Goal: Task Accomplishment & Management: Manage account settings

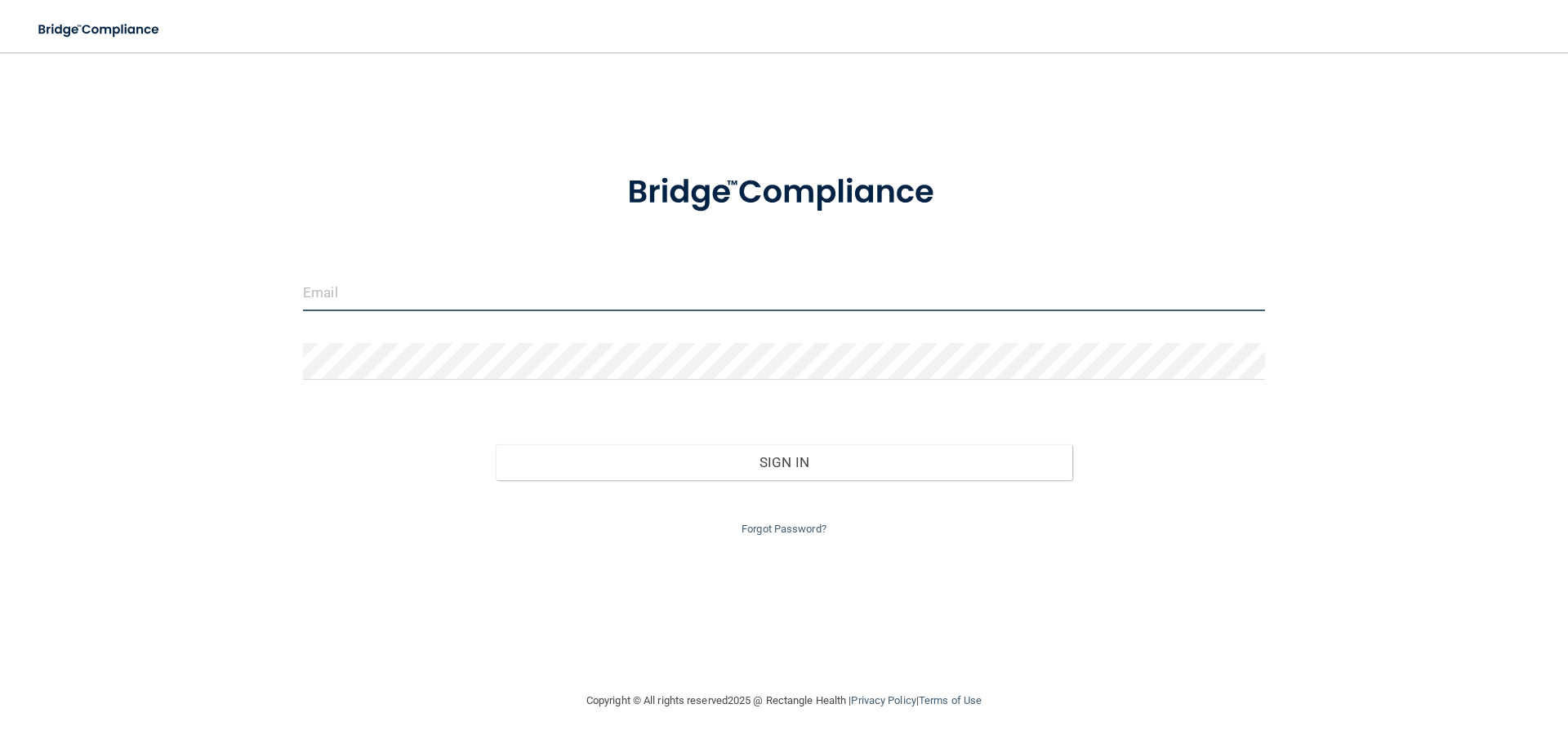
type input "[EMAIL_ADDRESS][DOMAIN_NAME]"
drag, startPoint x: 494, startPoint y: 288, endPoint x: 133, endPoint y: 293, distance: 361.0
click at [156, 293] on div "hholmesnwdg@gmail.com Invalid email/password. You don't have permission to acce…" at bounding box center [784, 372] width 1503 height 606
type input "amber@twentyteeth.org"
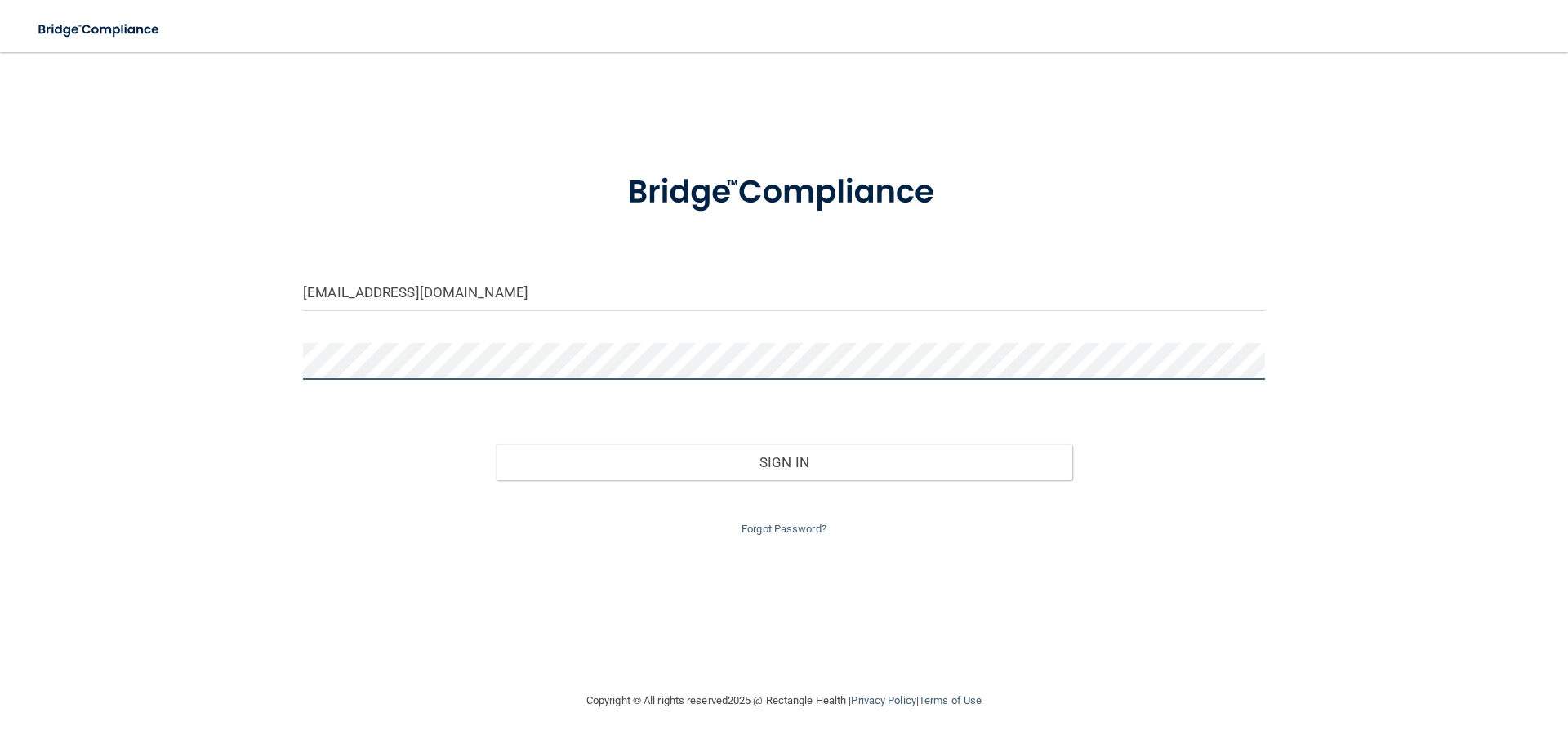
click at [172, 319] on div "amber@twentyteeth.org Invalid email/password. You don't have permission to acce…" at bounding box center [784, 372] width 1503 height 606
click at [496, 445] on button "Sign In" at bounding box center [785, 463] width 577 height 36
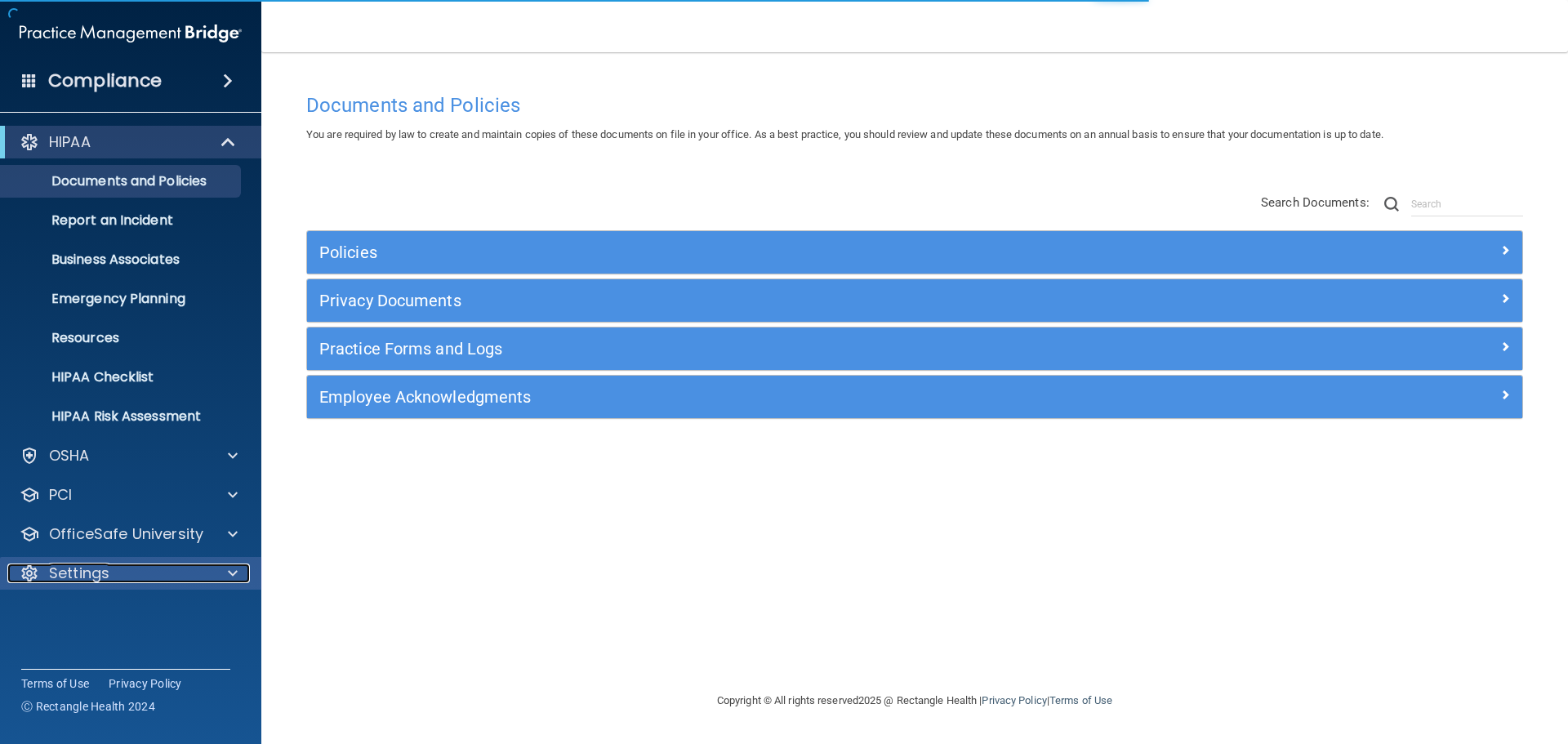
click at [230, 583] on span at bounding box center [233, 574] width 10 height 20
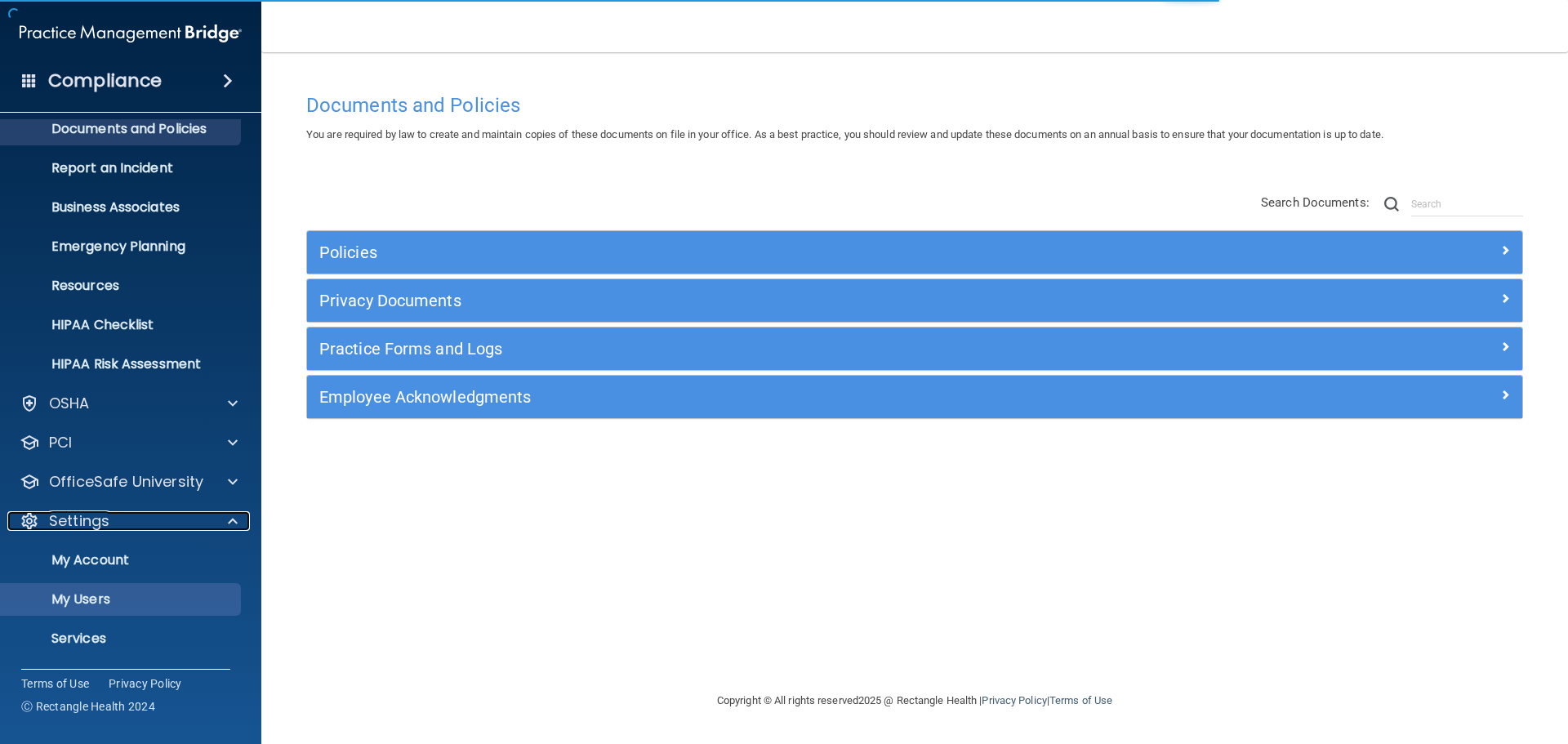
scroll to position [90, 0]
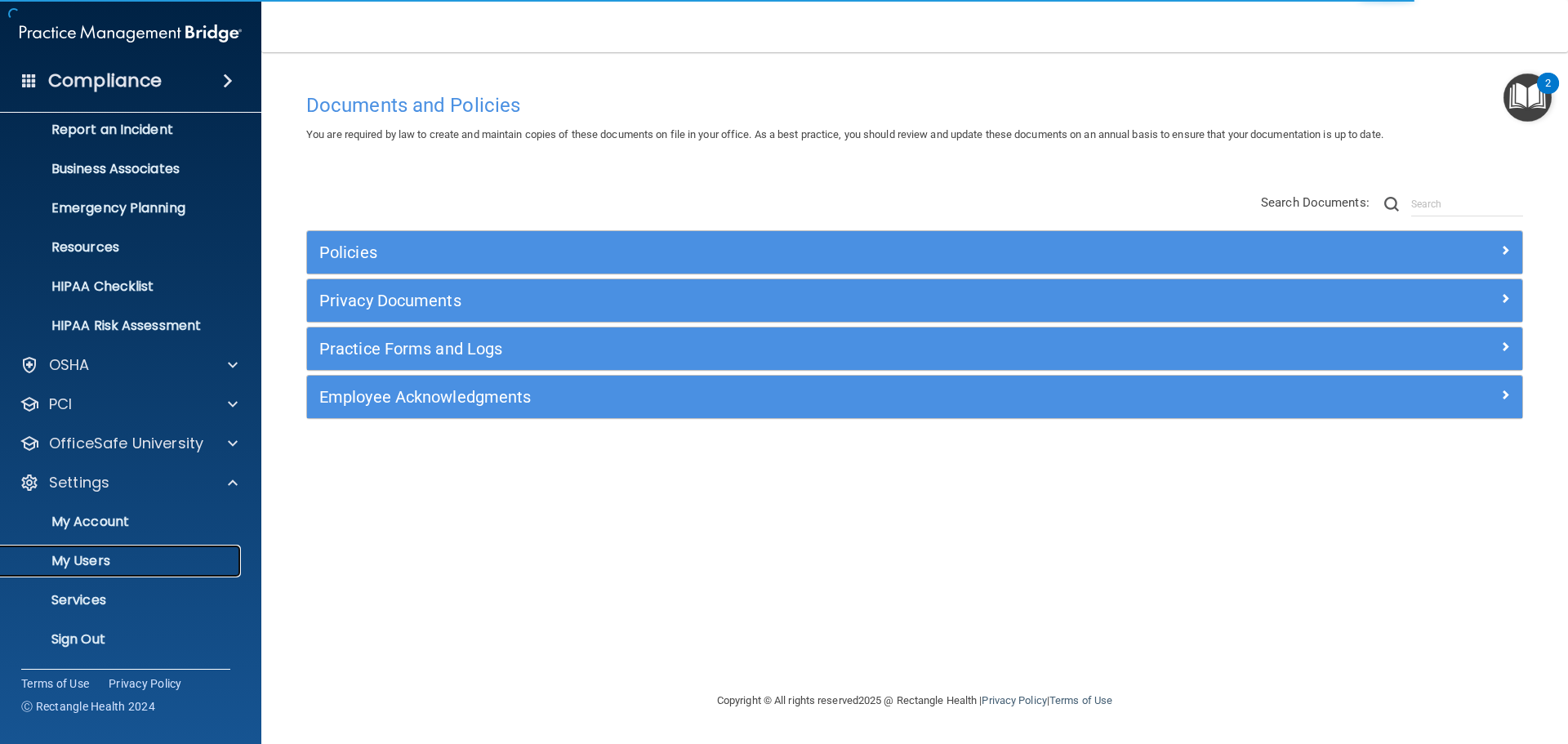
click at [152, 570] on link "My Users" at bounding box center [112, 561] width 257 height 32
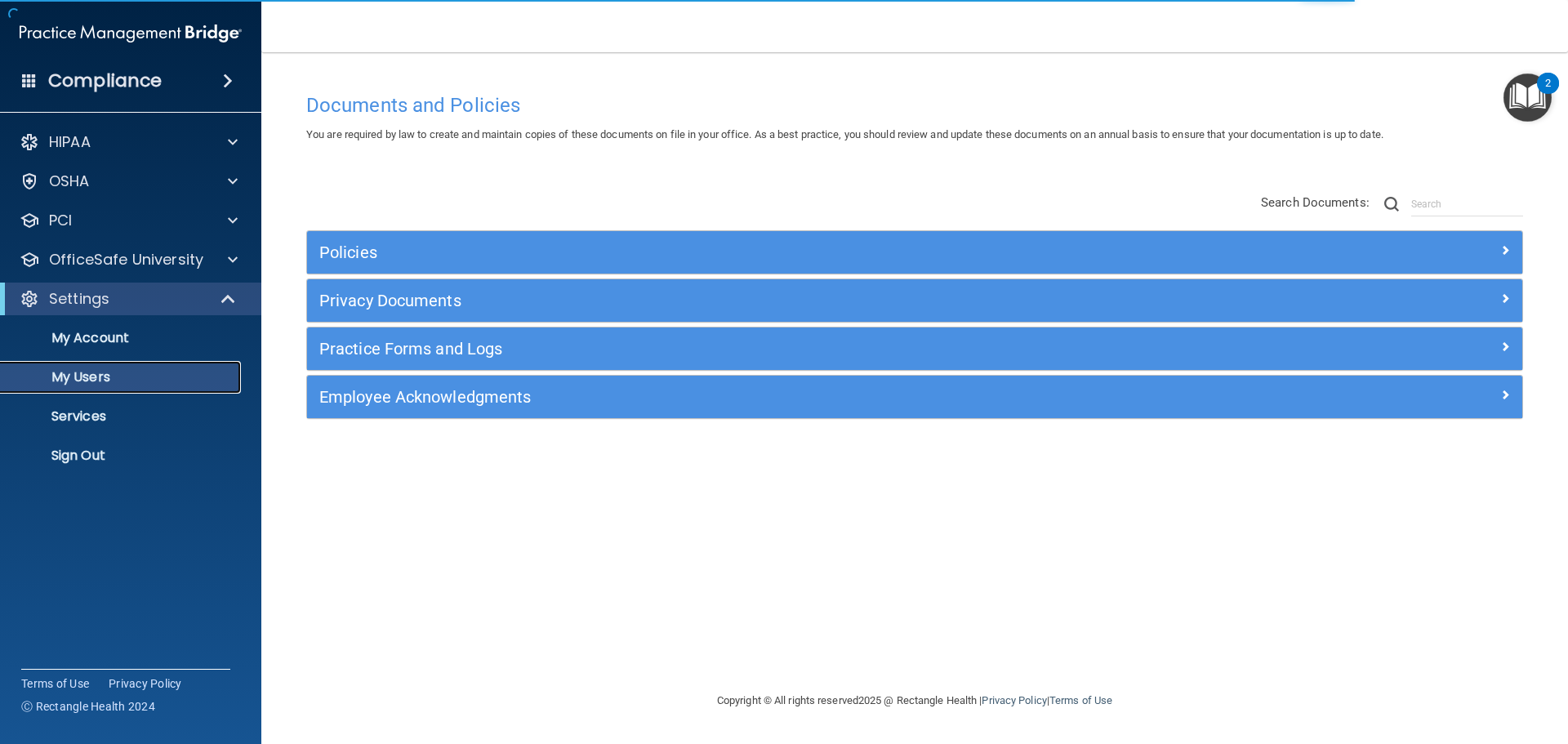
select select "20"
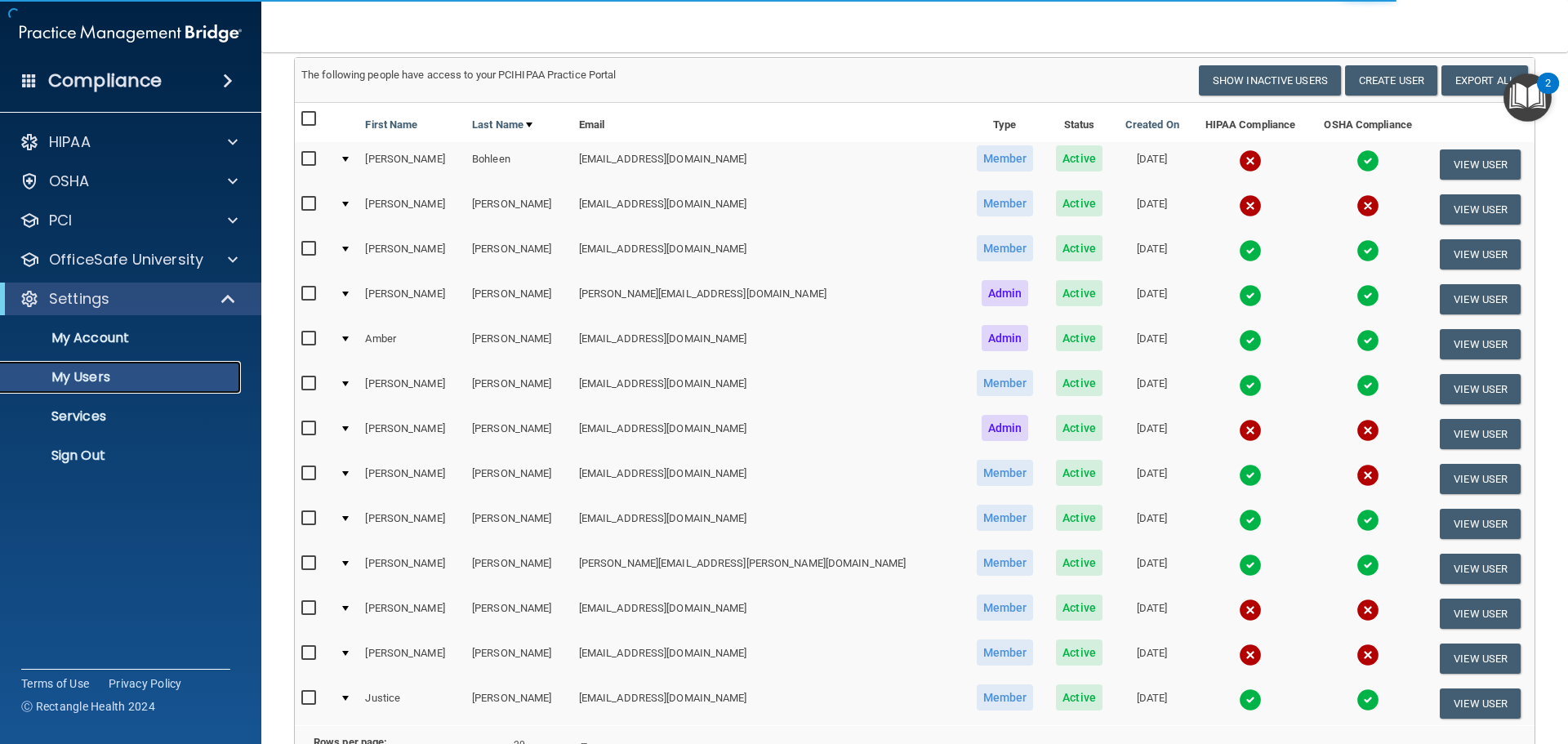
scroll to position [163, 0]
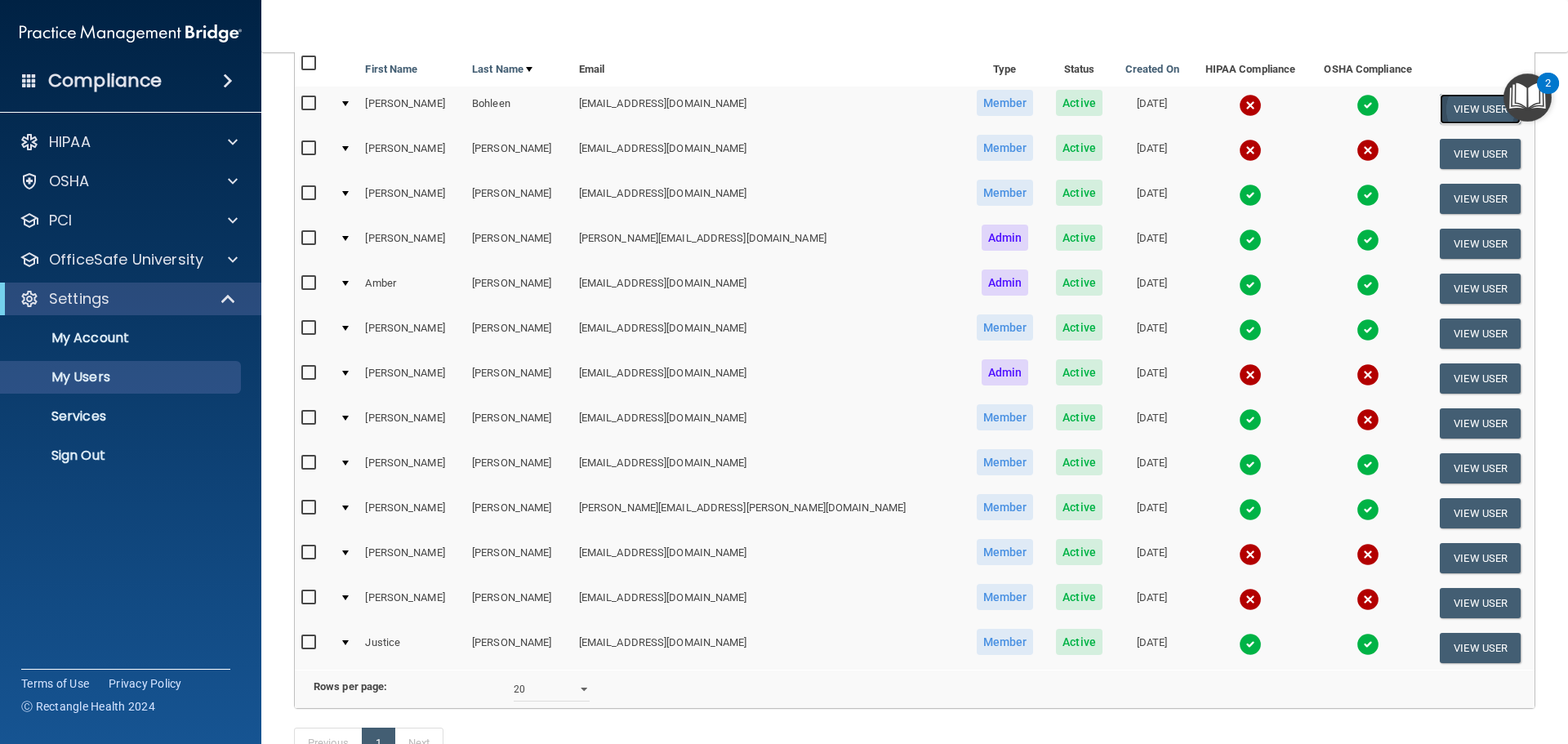
click at [1451, 104] on button "View User" at bounding box center [1480, 108] width 81 height 30
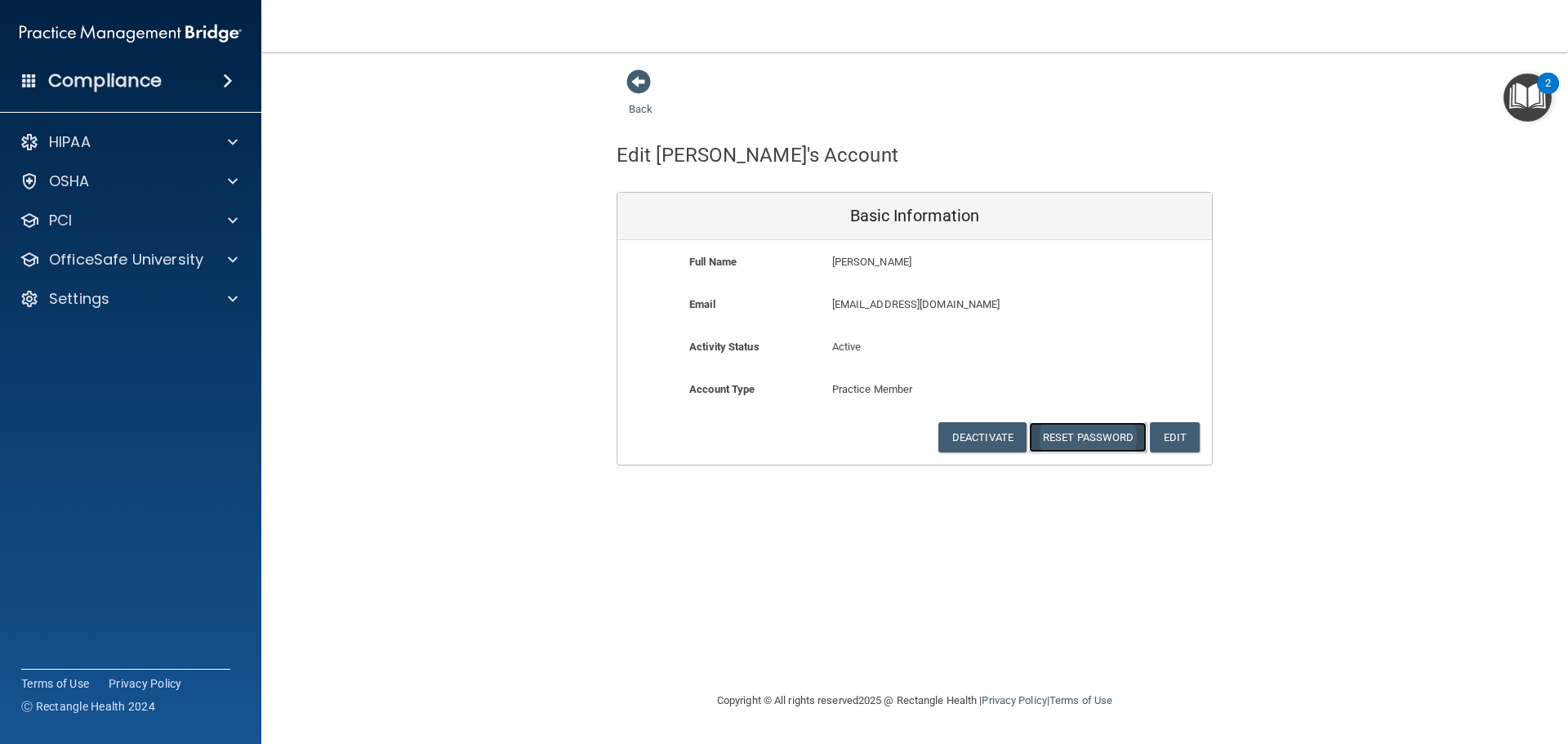
click at [1088, 445] on button "Reset Password" at bounding box center [1088, 436] width 117 height 30
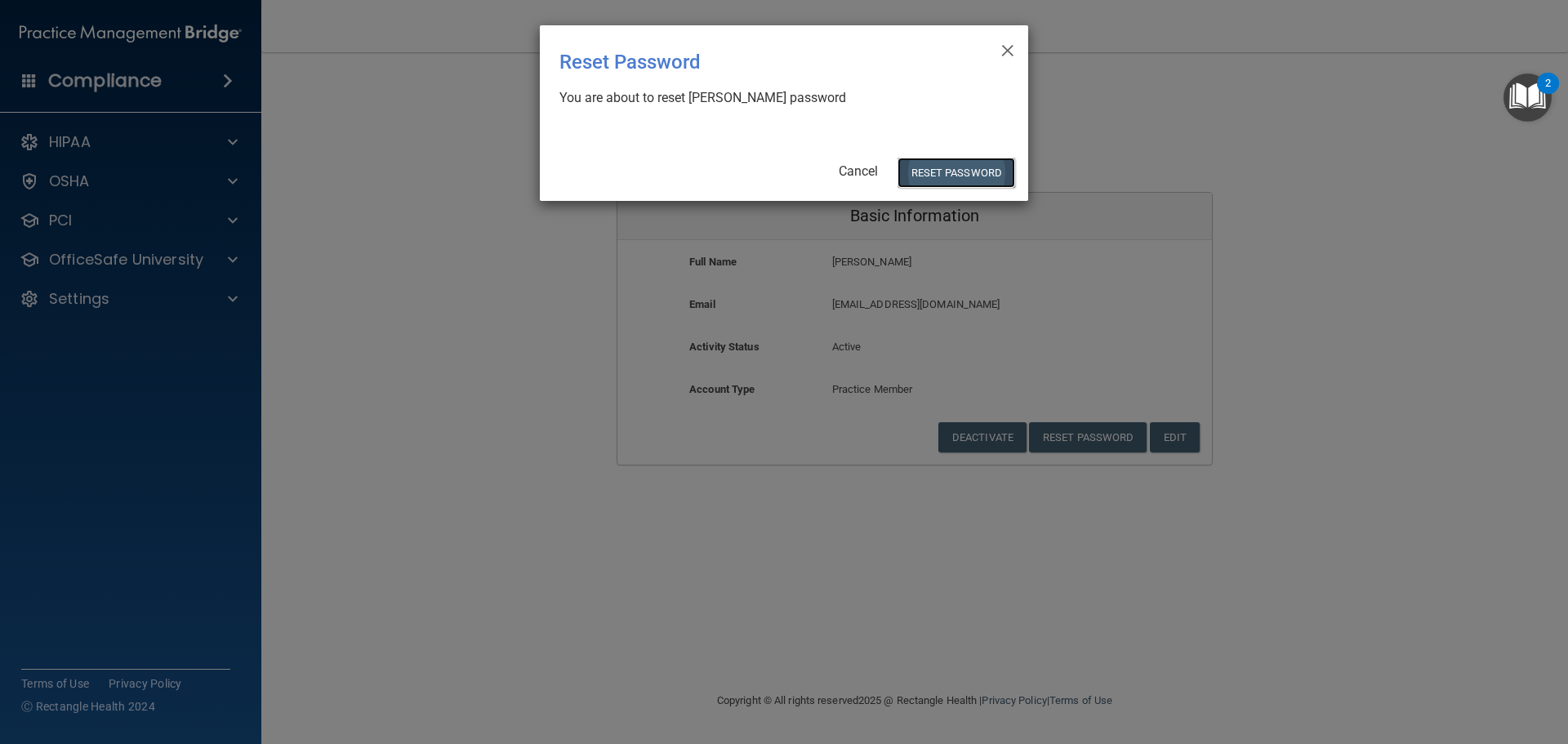
click at [962, 171] on button "Reset Password" at bounding box center [956, 172] width 117 height 30
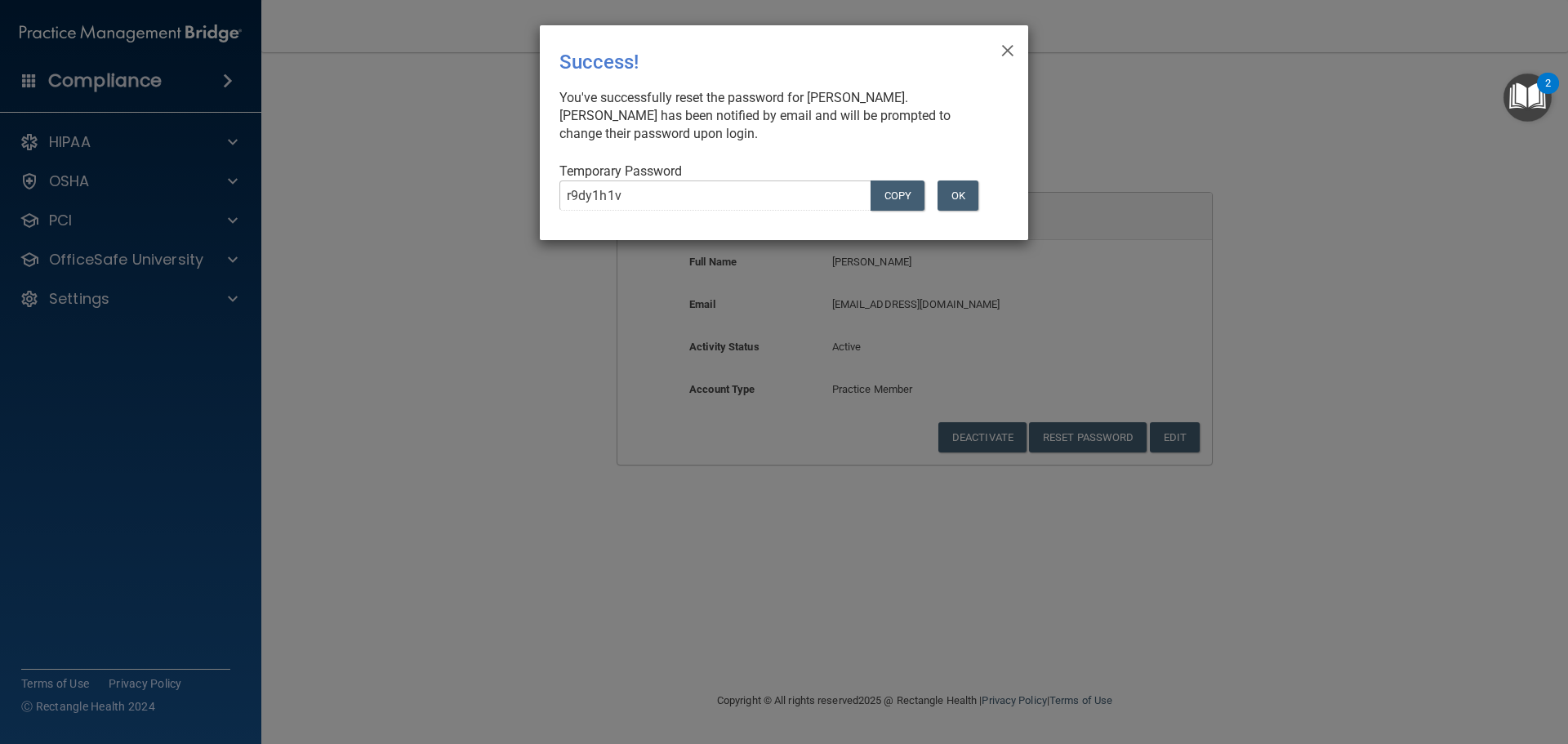
click at [445, 201] on div "× Close Success! You've successfully reset the password for Joni Bohleen. Joni …" at bounding box center [784, 372] width 1568 height 744
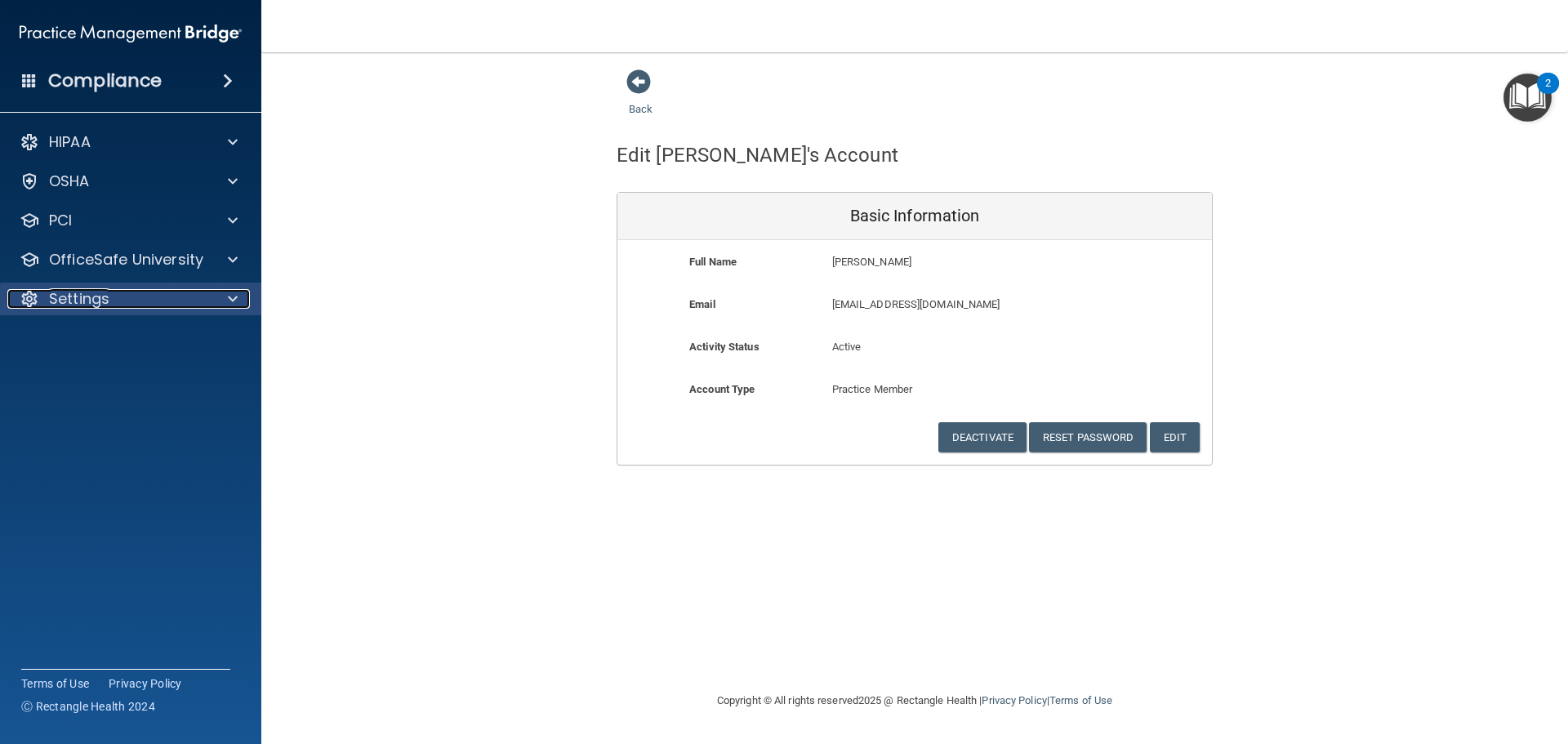
click at [105, 296] on p "Settings" at bounding box center [78, 299] width 60 height 20
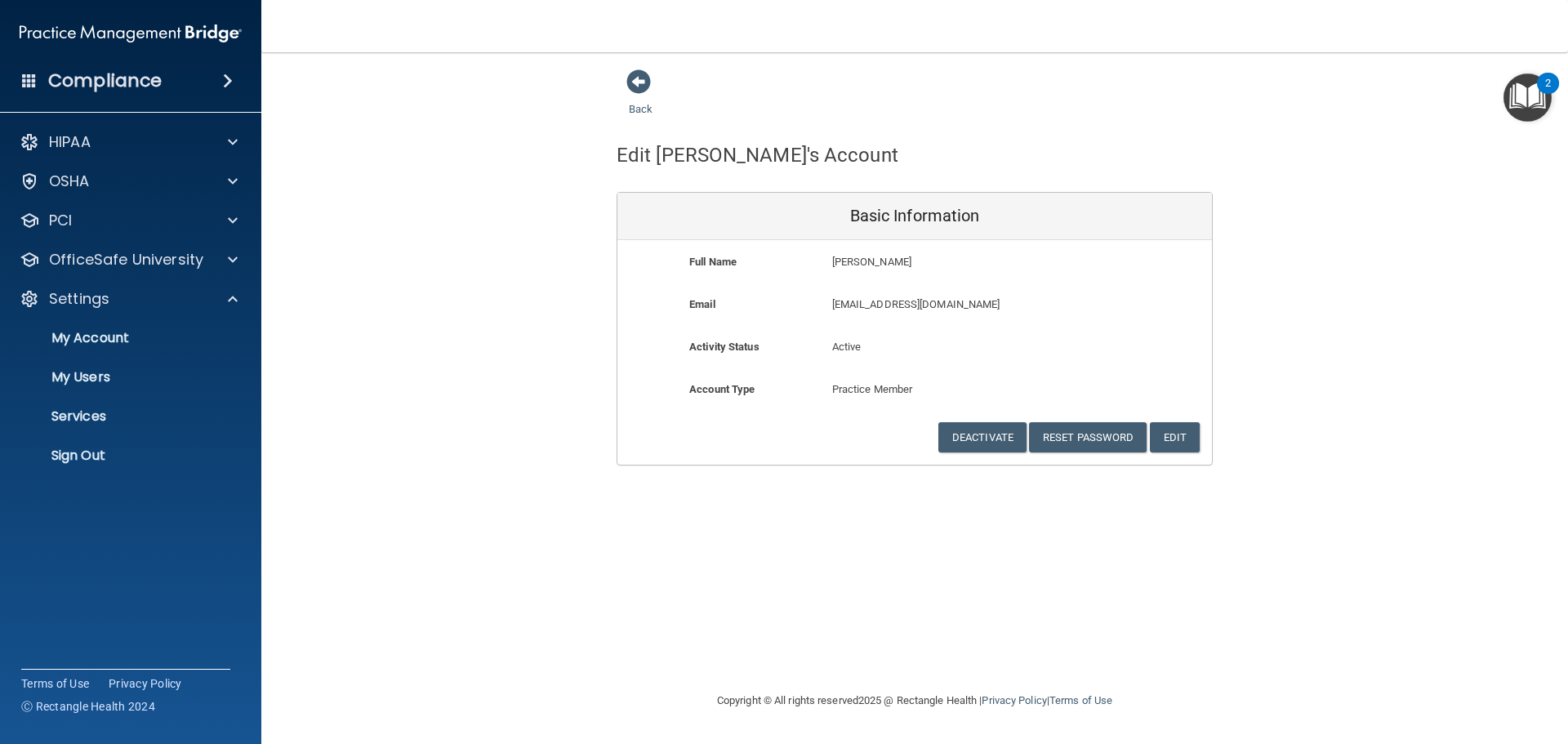
click at [824, 325] on div "jmbohleen@gmail.com jmbohleen@gmail.com" at bounding box center [963, 309] width 285 height 30
drag, startPoint x: 827, startPoint y: 305, endPoint x: 966, endPoint y: 307, distance: 139.0
click at [966, 307] on div "jmbohleen@gmail.com jmbohleen@gmail.com" at bounding box center [963, 309] width 285 height 30
copy p "[EMAIL_ADDRESS][DOMAIN_NAME]"
click at [88, 458] on p "Sign Out" at bounding box center [122, 455] width 223 height 16
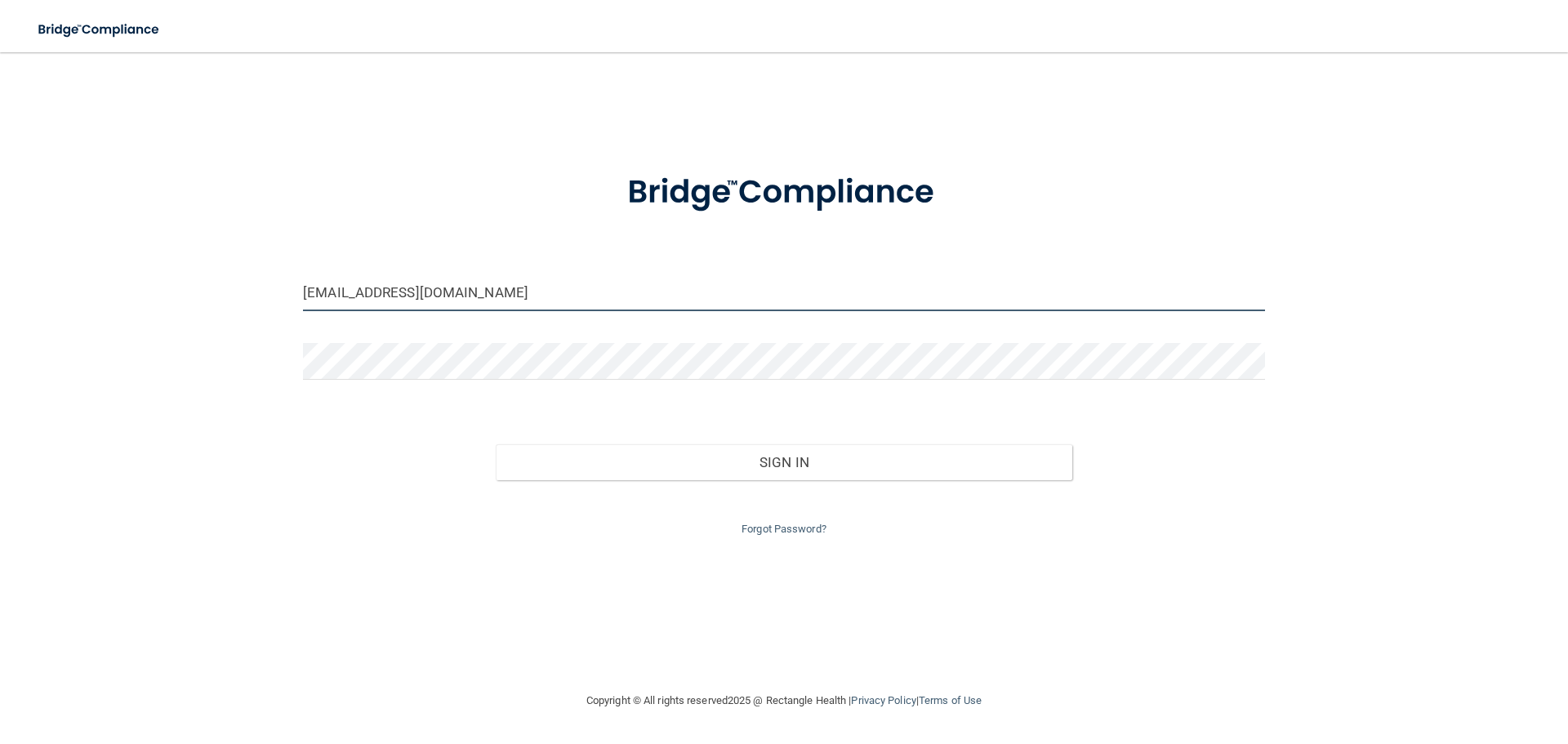
drag, startPoint x: 549, startPoint y: 291, endPoint x: 140, endPoint y: 270, distance: 409.5
click at [140, 270] on div "hholmesnwdg@gmail.com Invalid email/password. You don't have permission to acce…" at bounding box center [784, 372] width 1503 height 606
paste input "jmbohleen"
type input "[EMAIL_ADDRESS][DOMAIN_NAME]"
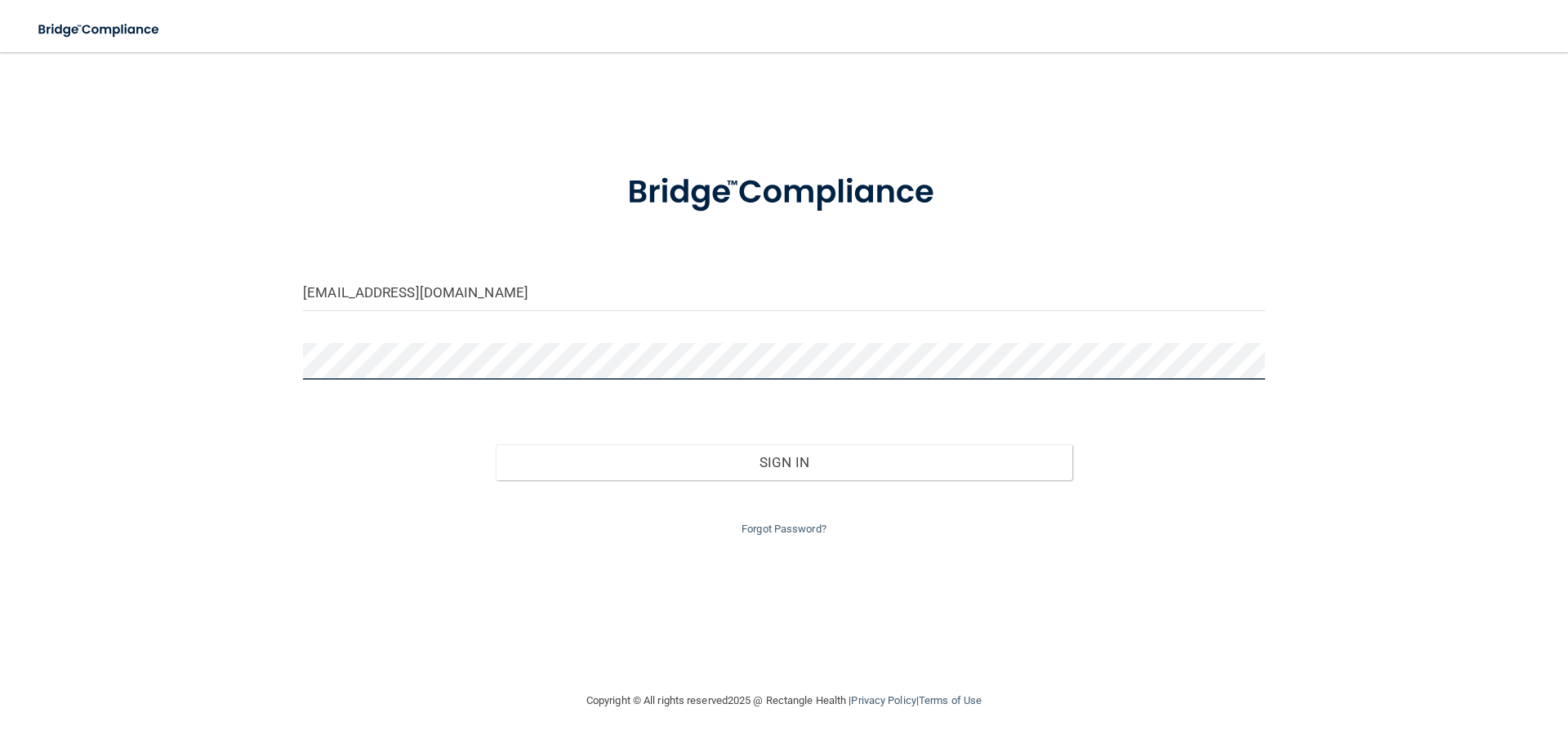
click at [78, 371] on div "jmbohleen@gmail.com Invalid email/password. You don't have permission to access…" at bounding box center [784, 372] width 1503 height 606
click at [453, 392] on form "jmbohleen@gmail.com Invalid email/password. You don't have permission to access…" at bounding box center [784, 344] width 963 height 389
click at [221, 369] on div "jmbohleen@gmail.com Invalid email/password. You don't have permission to access…" at bounding box center [784, 372] width 1503 height 606
click at [496, 445] on button "Sign In" at bounding box center [785, 463] width 577 height 36
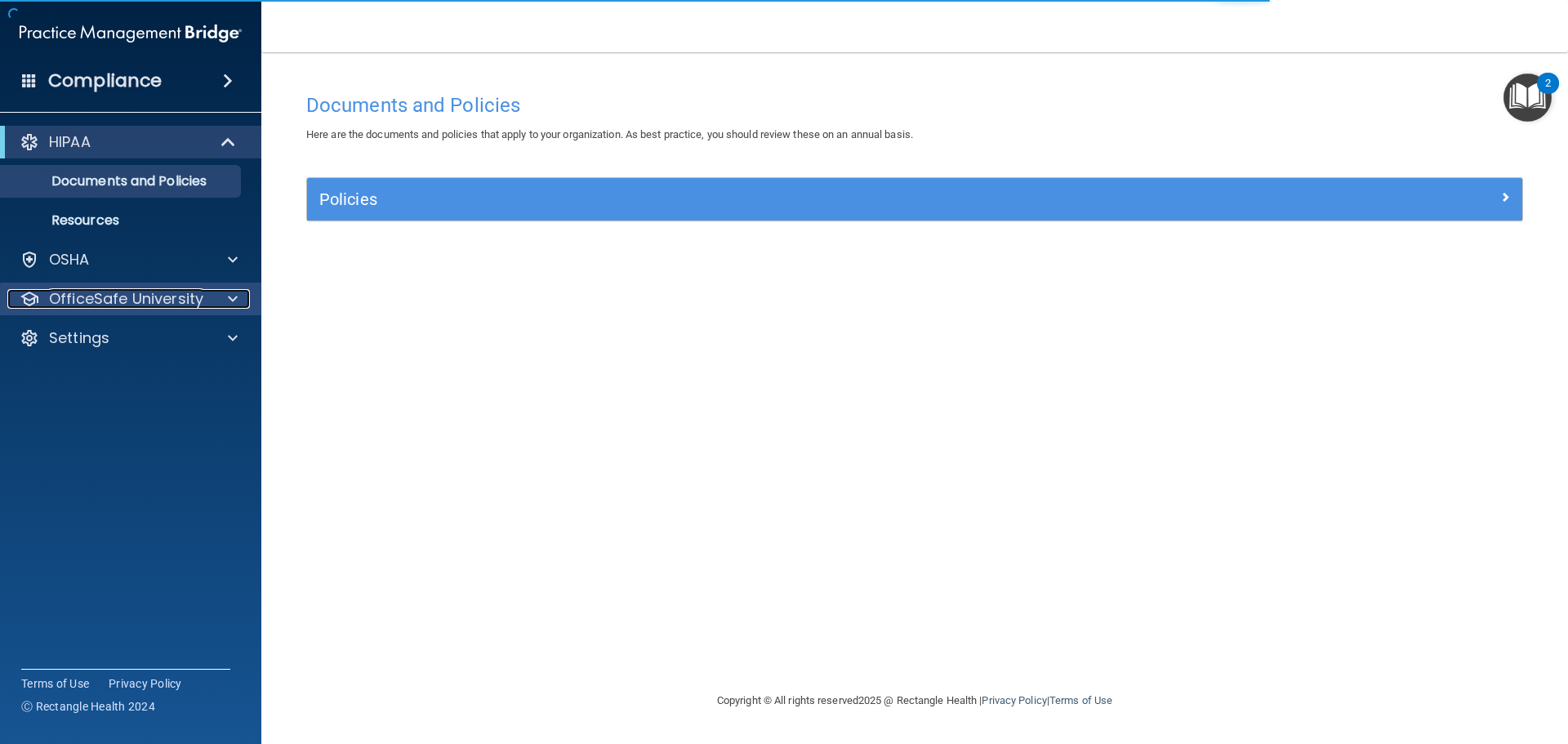
click at [226, 300] on div at bounding box center [230, 299] width 41 height 20
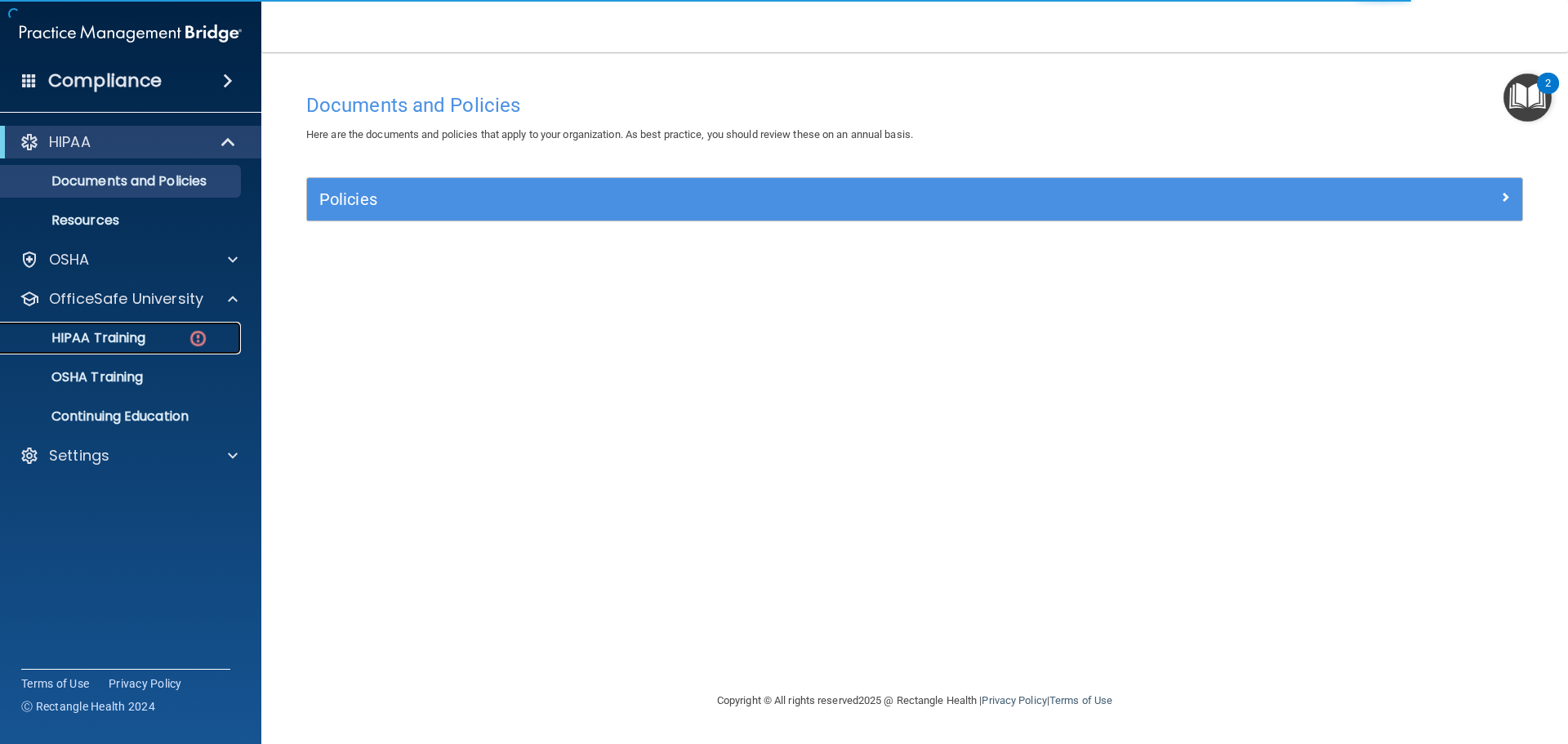
click at [142, 333] on p "HIPAA Training" at bounding box center [78, 338] width 134 height 16
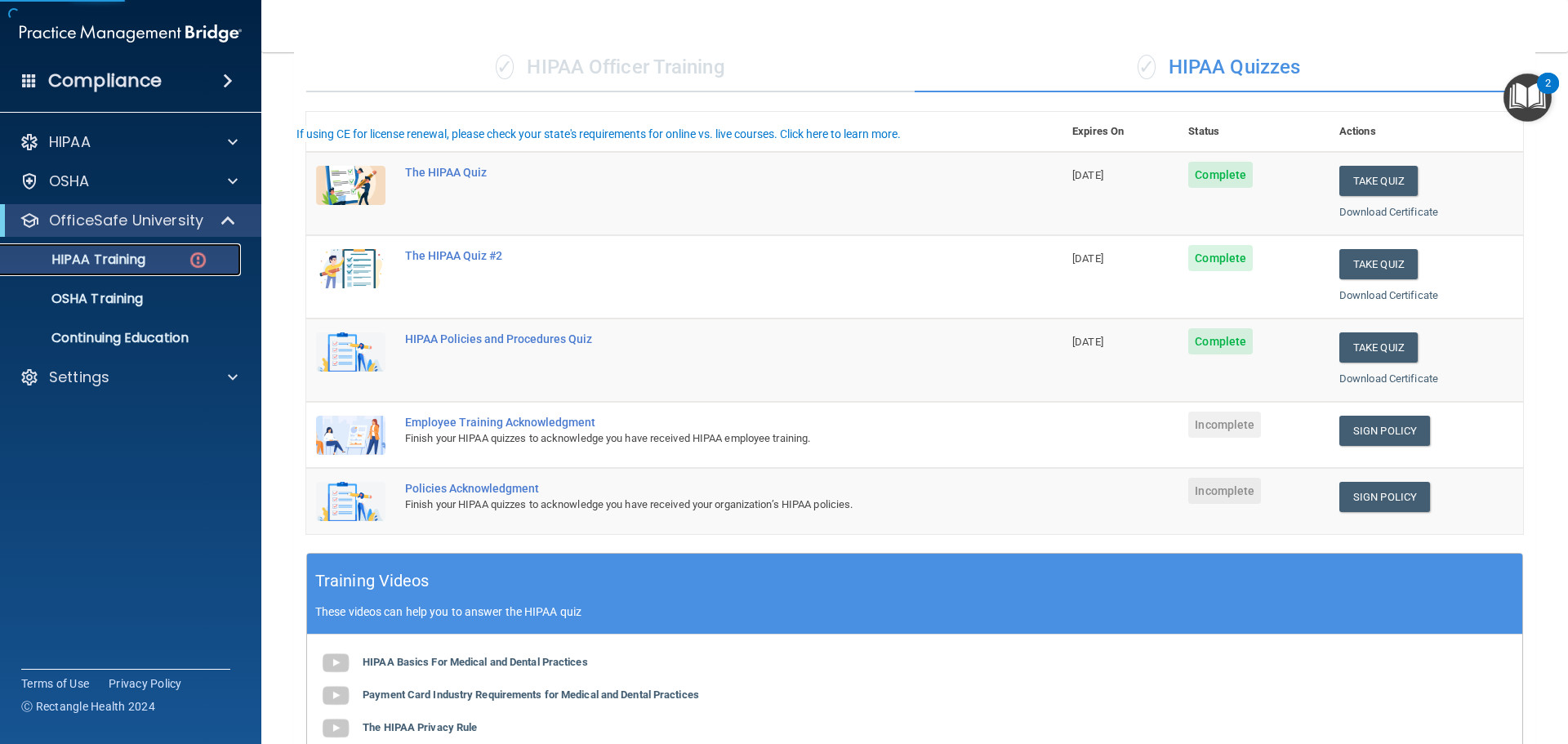
scroll to position [163, 0]
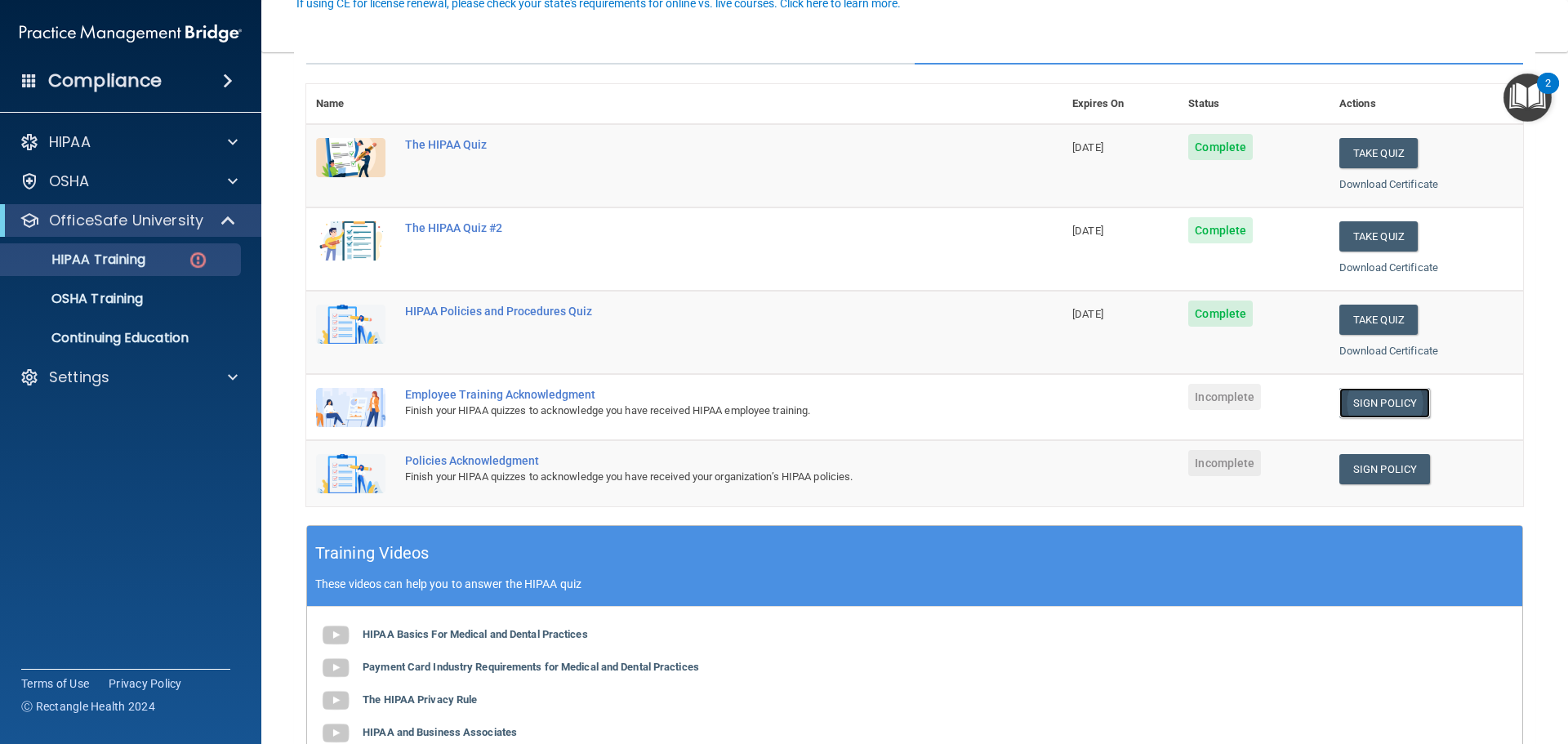
click at [1387, 409] on link "Sign Policy" at bounding box center [1385, 402] width 90 height 30
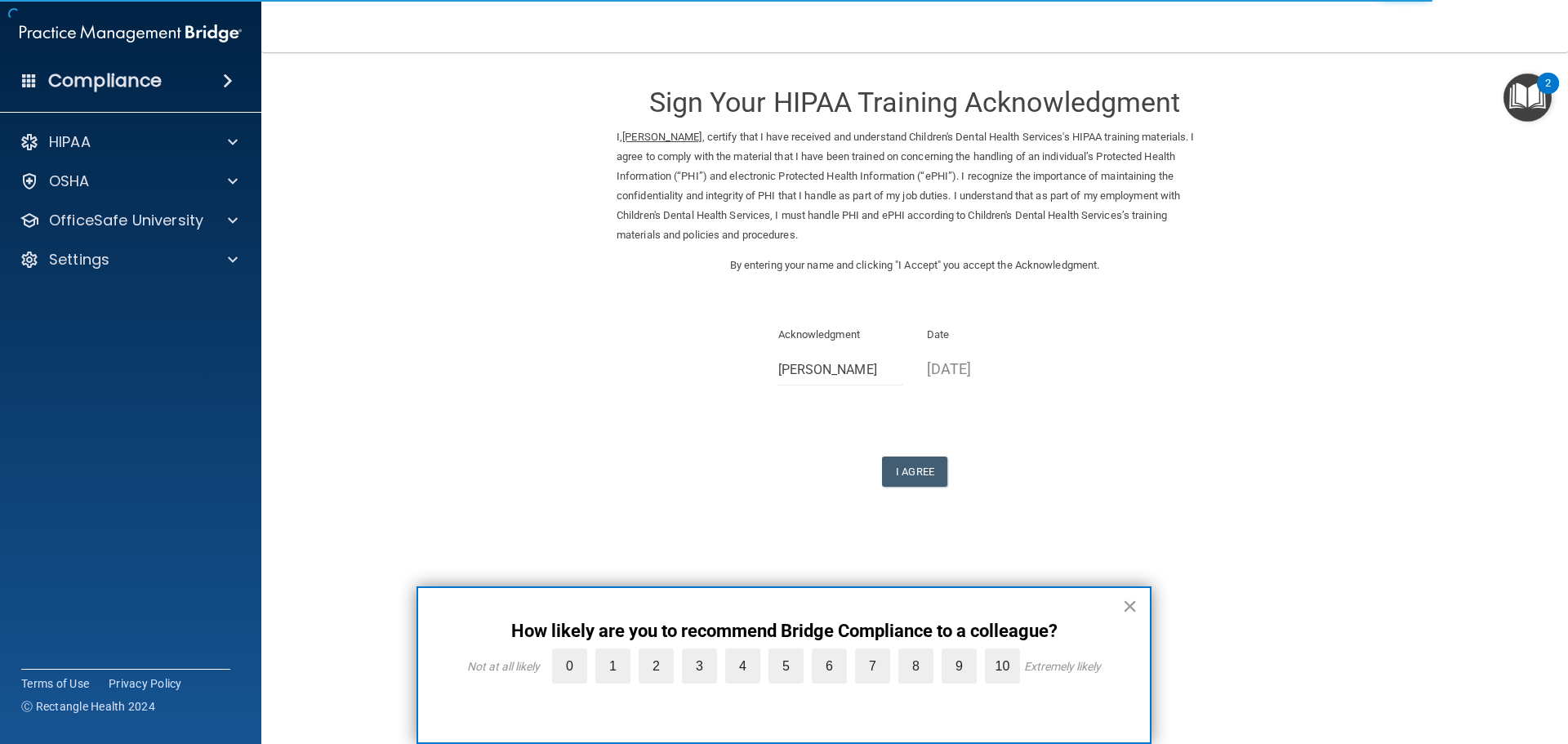
click at [1125, 602] on button "×" at bounding box center [1130, 605] width 15 height 26
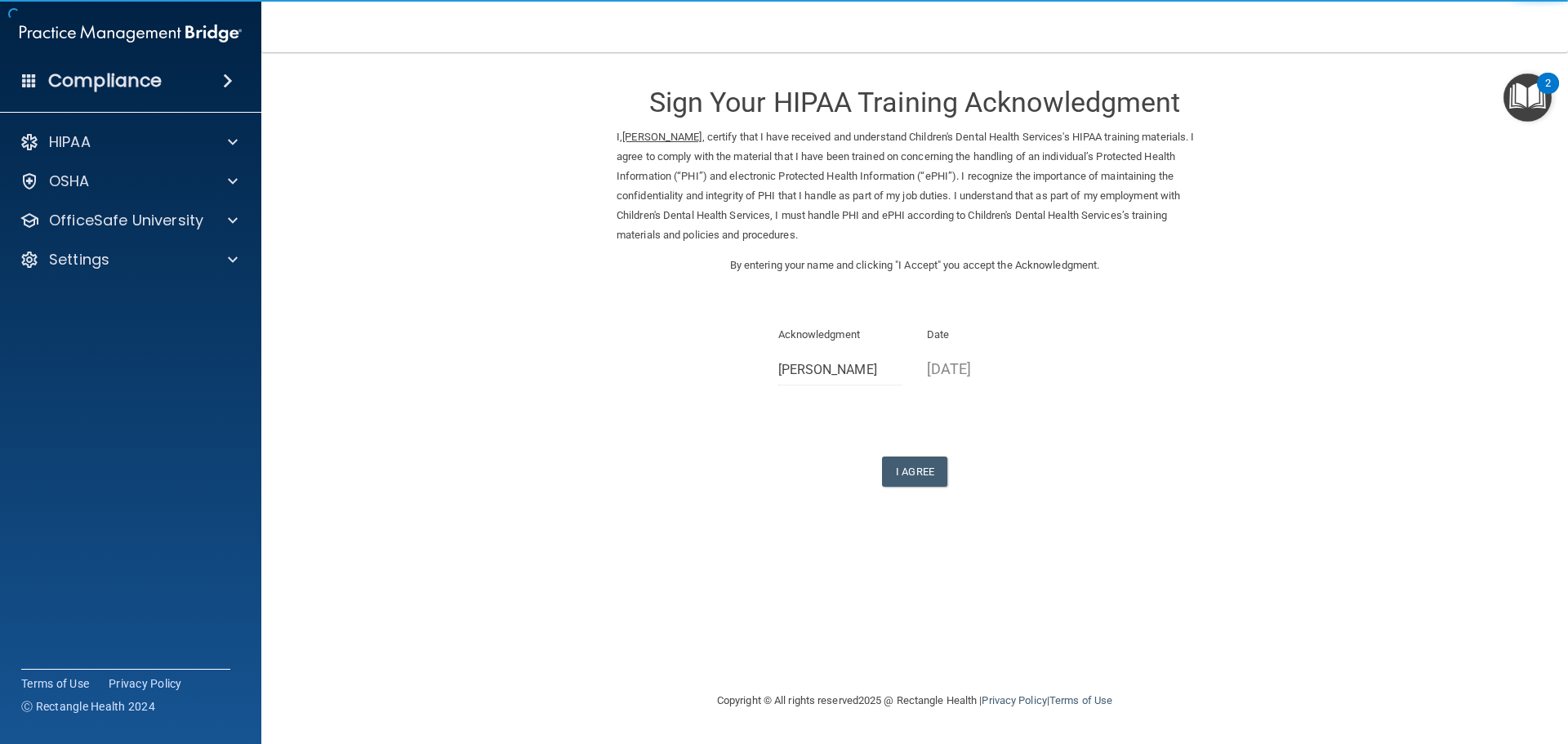
click at [954, 478] on div "I Agree" at bounding box center [915, 471] width 596 height 30
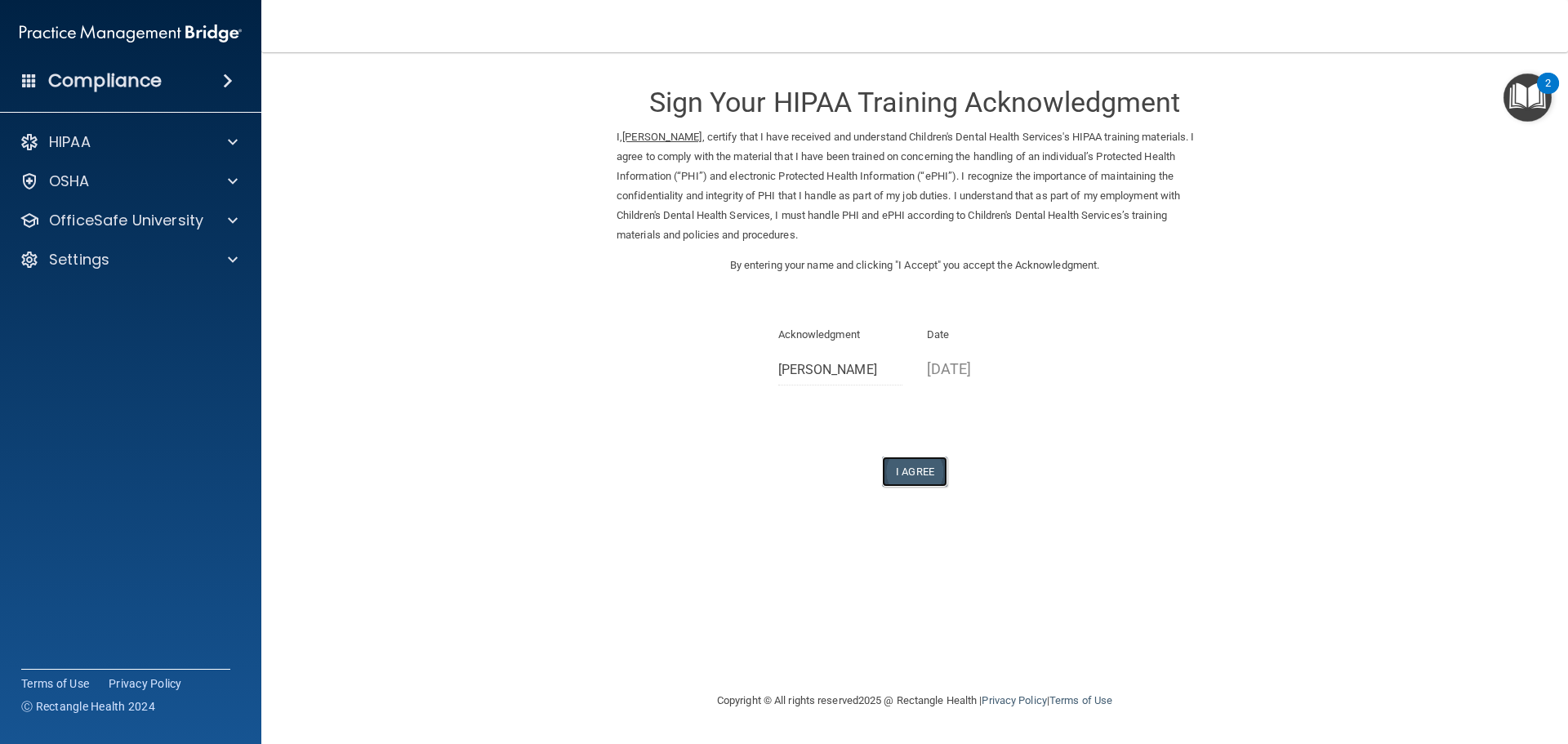
click at [903, 474] on button "I Agree" at bounding box center [915, 471] width 65 height 30
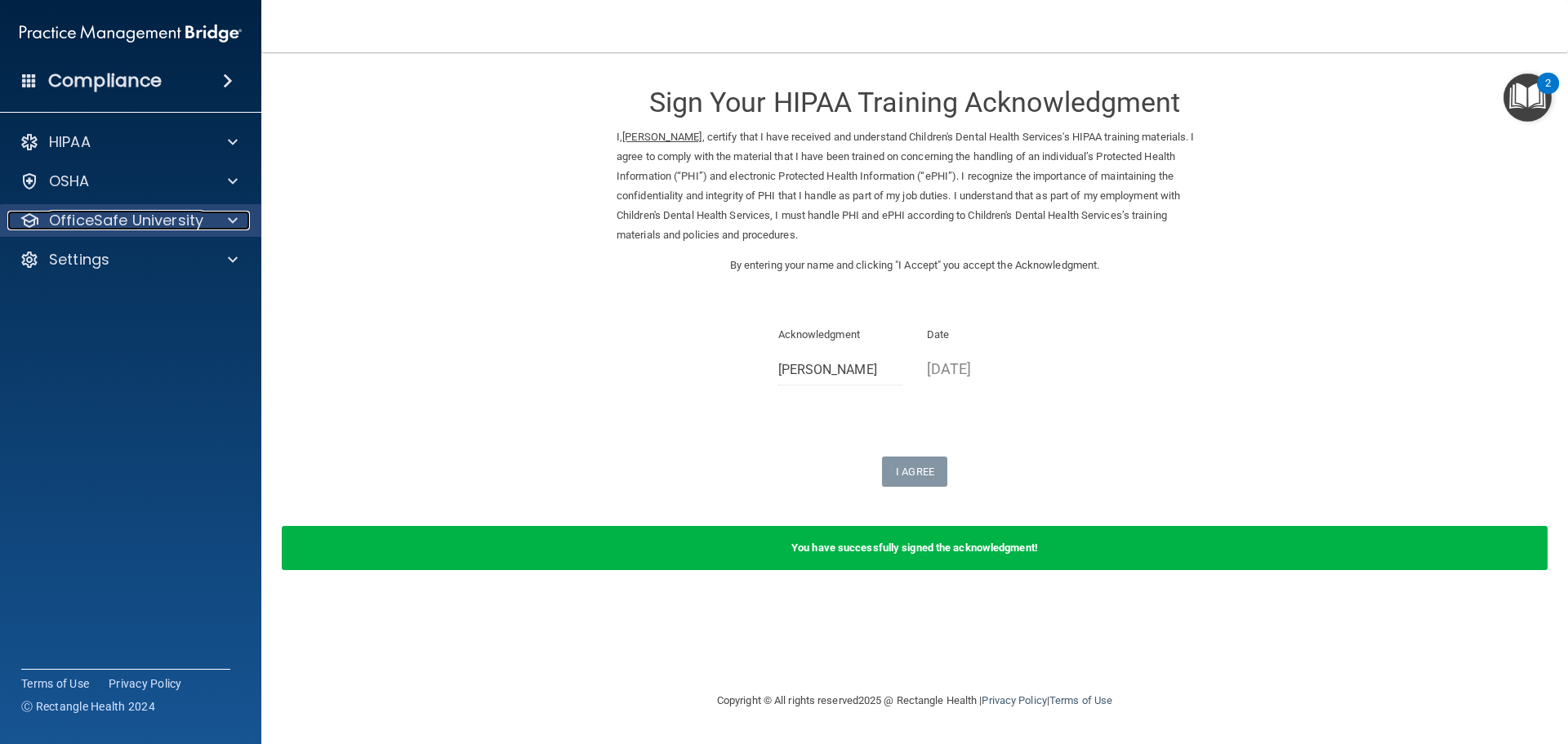
click at [230, 219] on span at bounding box center [233, 221] width 10 height 20
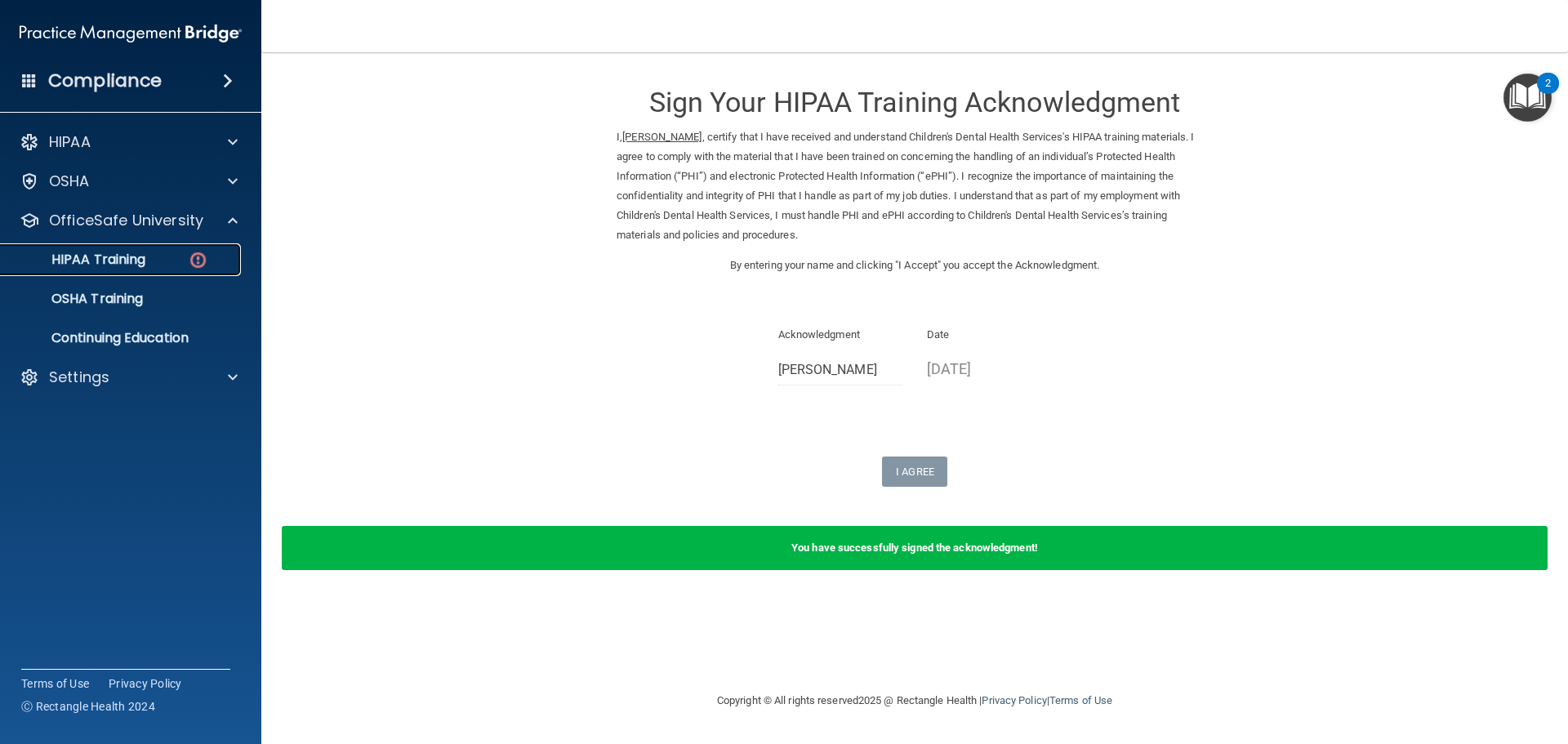
click at [166, 253] on div "HIPAA Training" at bounding box center [122, 260] width 223 height 16
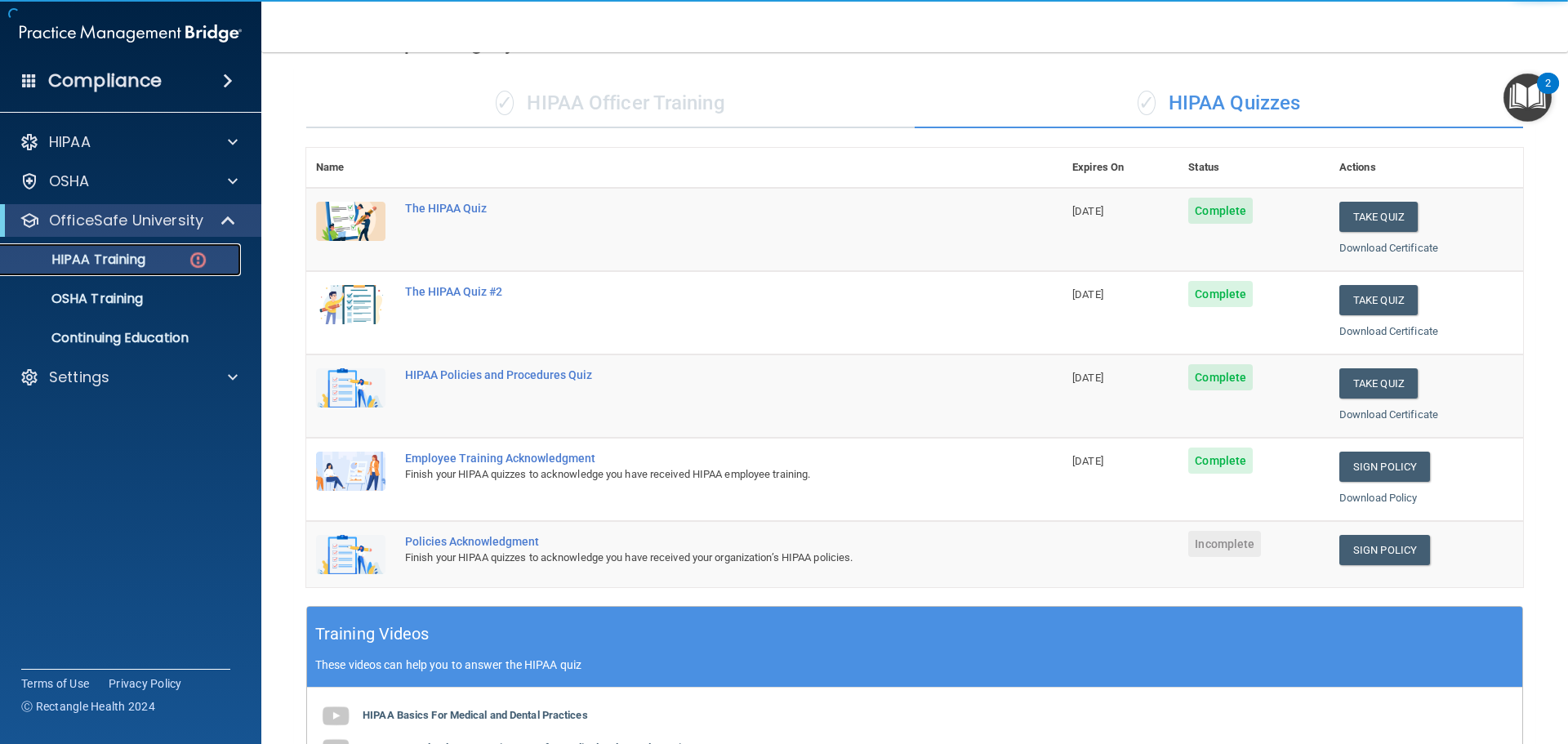
scroll to position [245, 0]
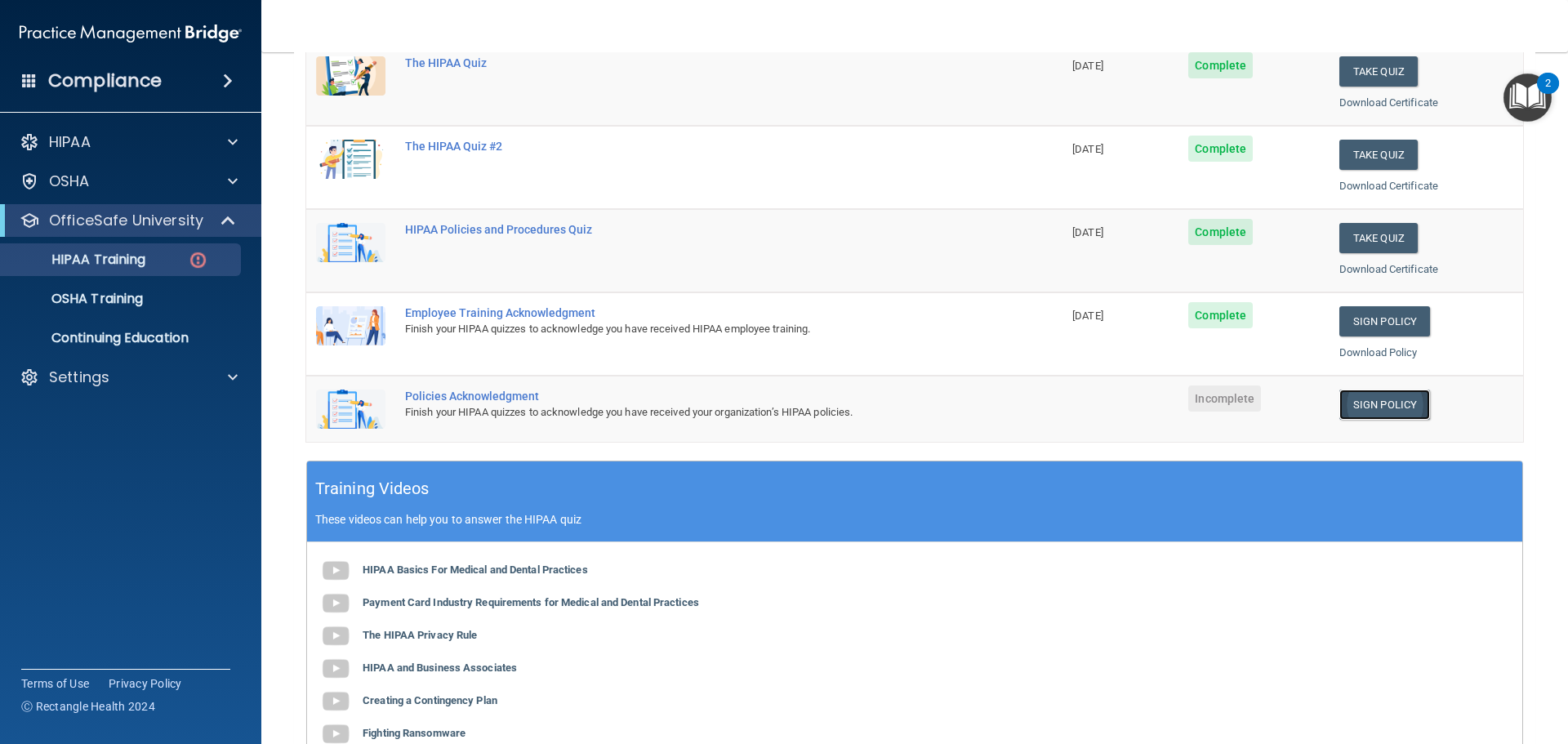
click at [1397, 399] on link "Sign Policy" at bounding box center [1385, 404] width 90 height 30
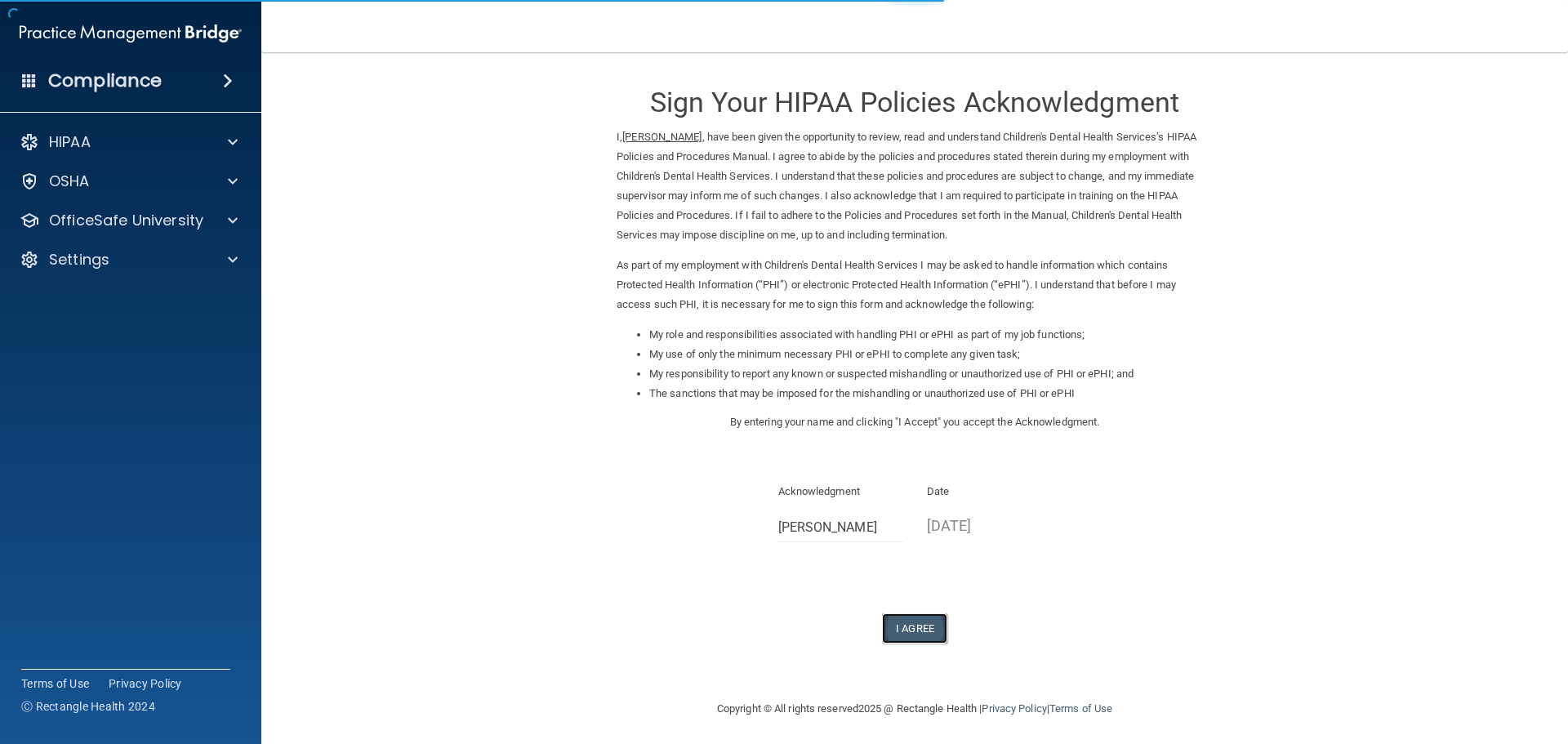
click at [915, 622] on button "I Agree" at bounding box center [915, 628] width 65 height 30
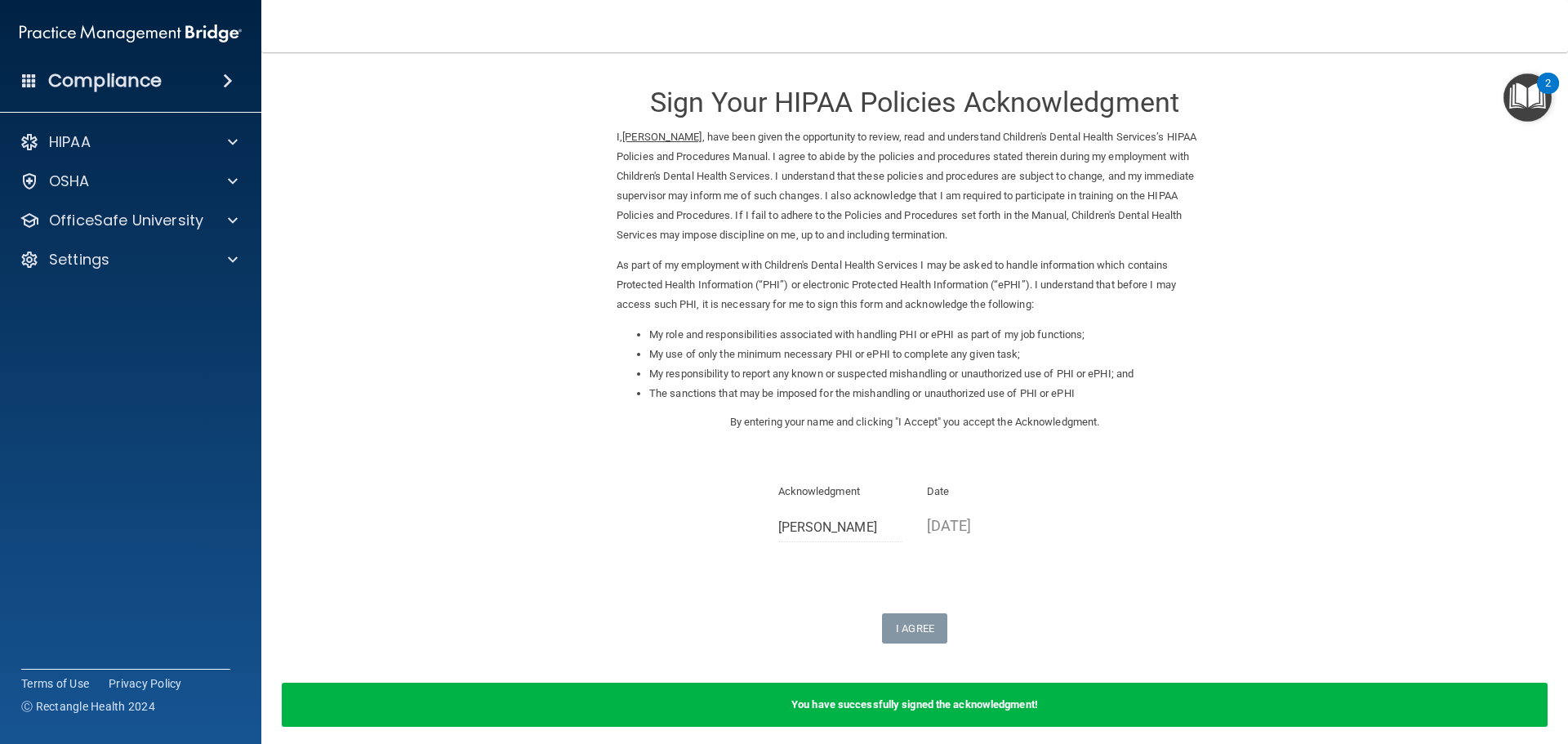
click at [90, 76] on h4 "Compliance" at bounding box center [105, 80] width 114 height 23
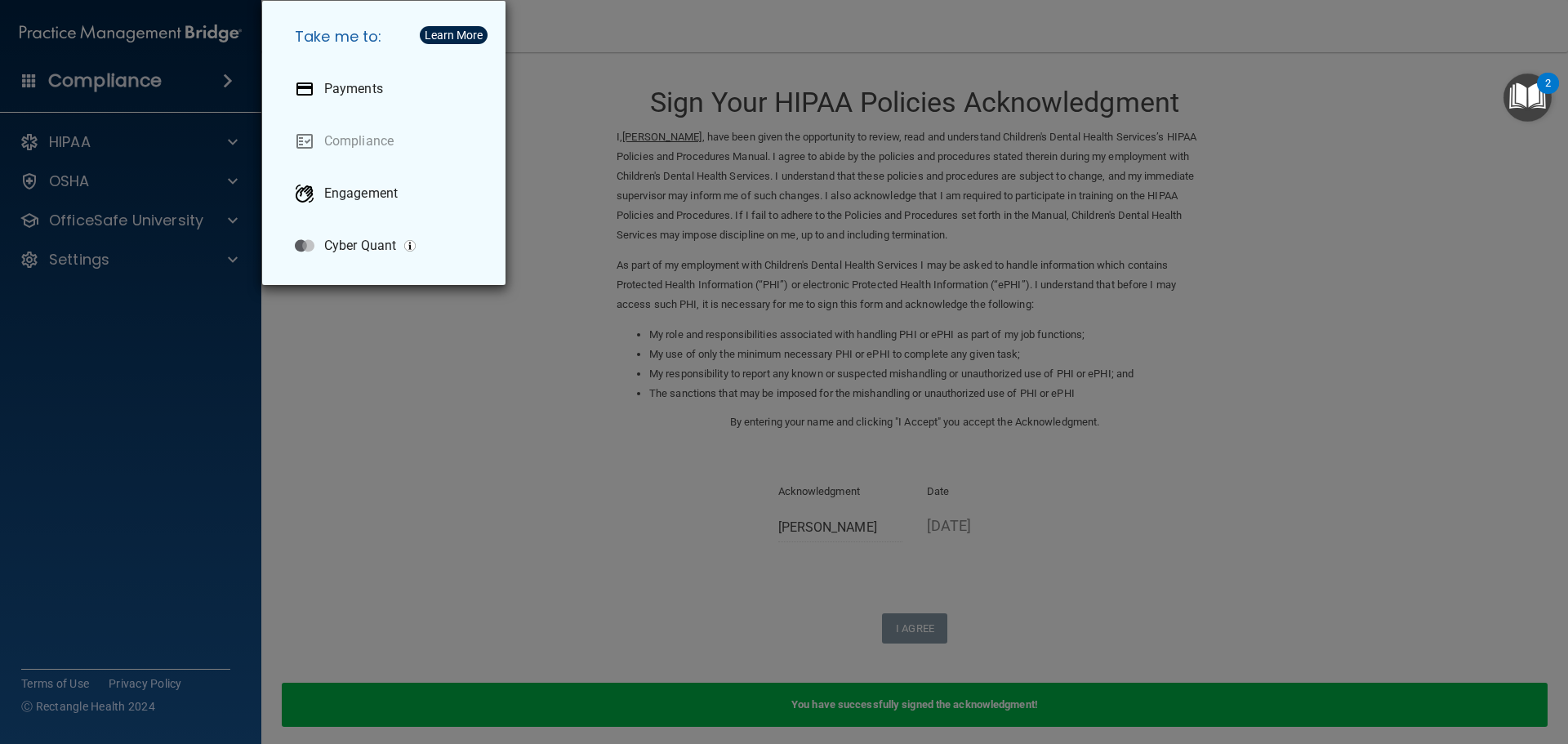
click at [217, 335] on div "Take me to: Payments Compliance Engagement Cyber Quant" at bounding box center [784, 372] width 1568 height 744
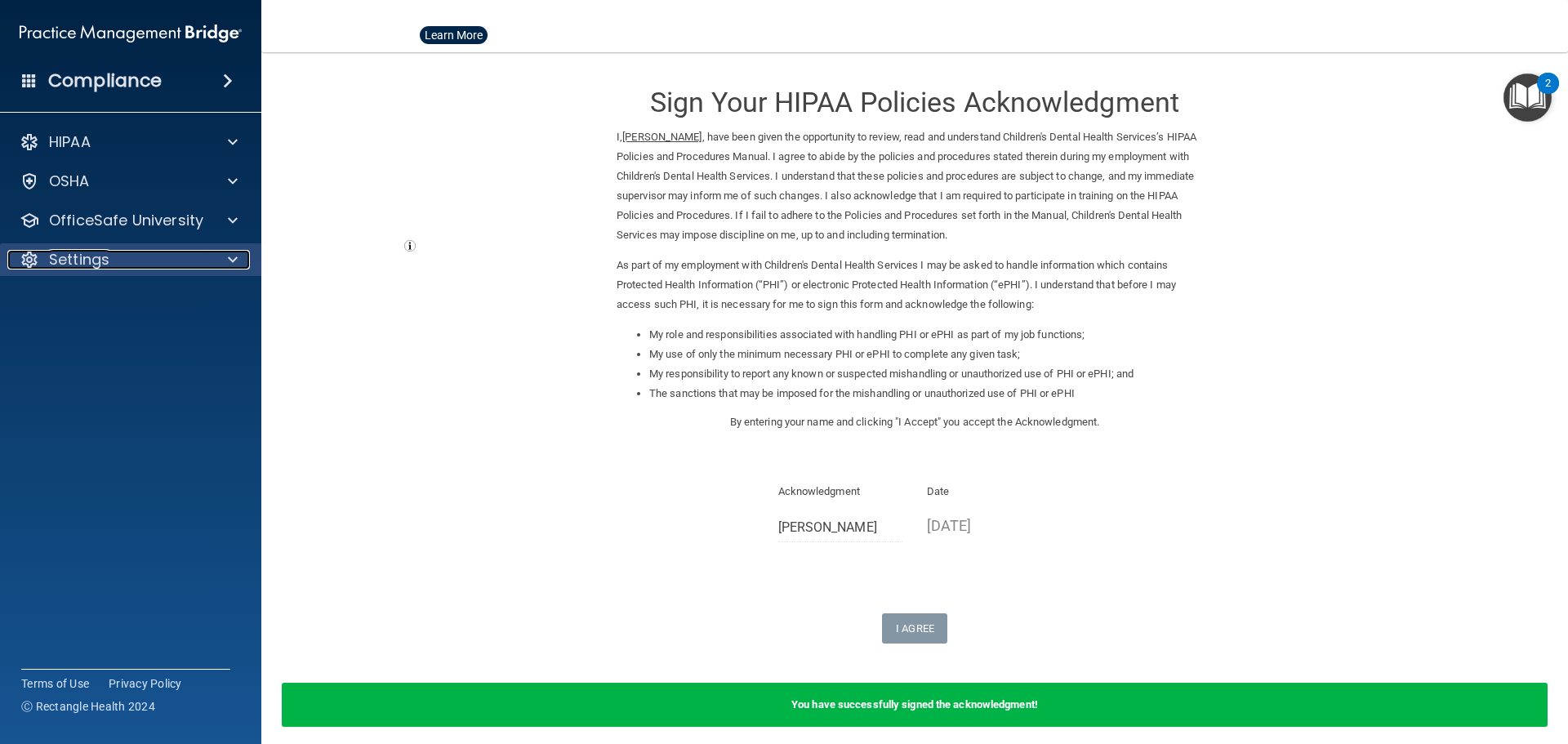
click at [169, 268] on div "Settings" at bounding box center [108, 260] width 203 height 20
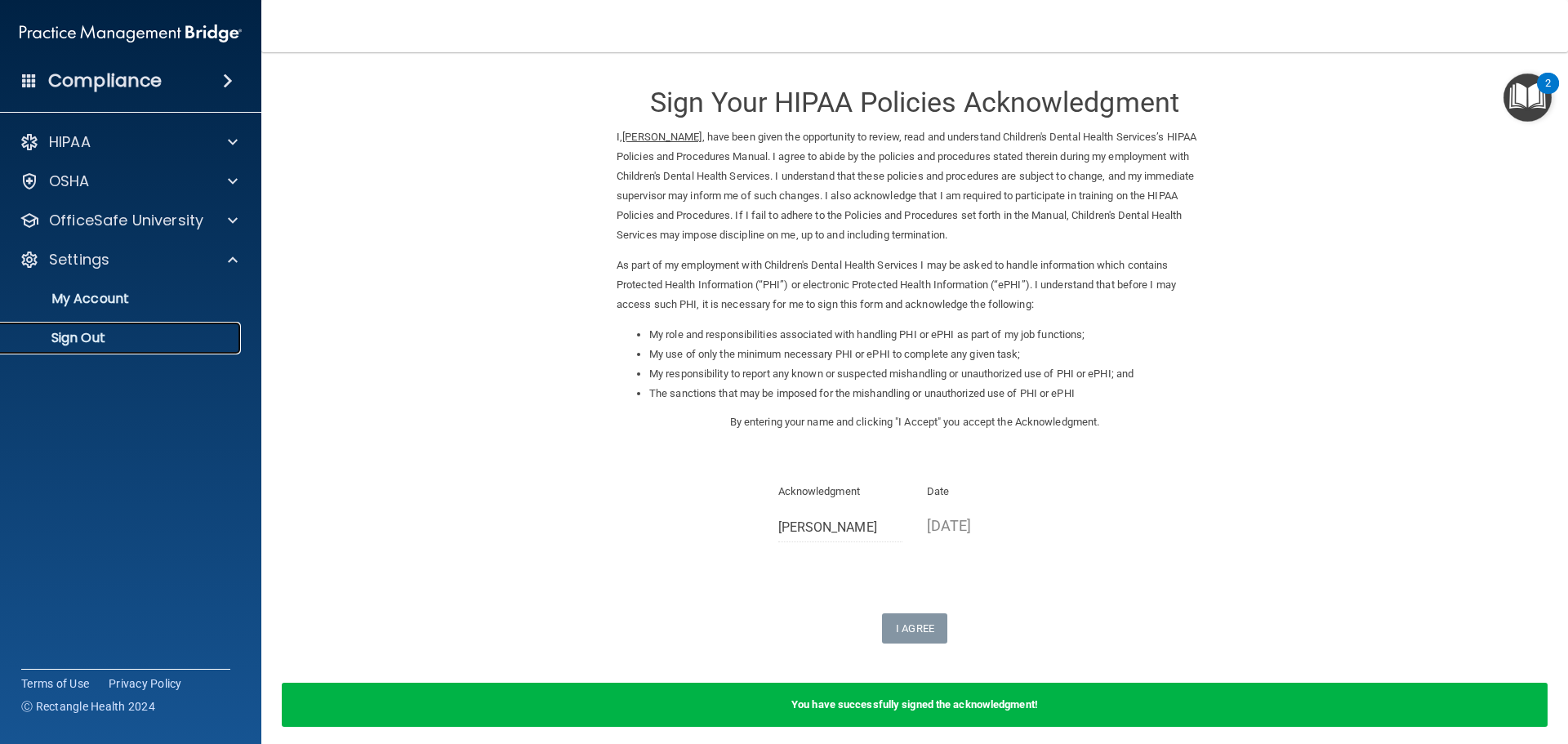
click at [72, 341] on p "Sign Out" at bounding box center [122, 338] width 223 height 16
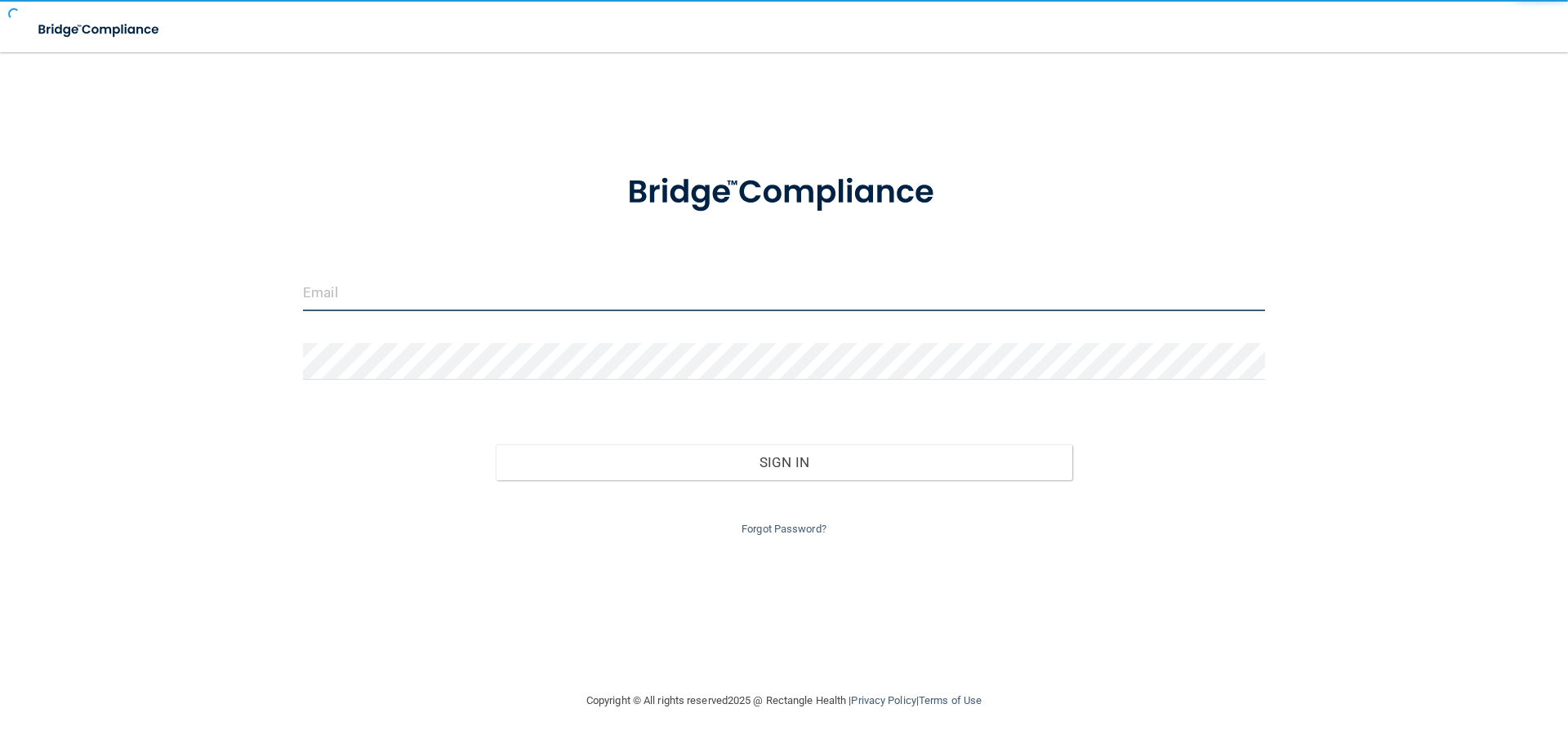
type input "hholmesnwdg@gmail.com"
